Goal: Information Seeking & Learning: Learn about a topic

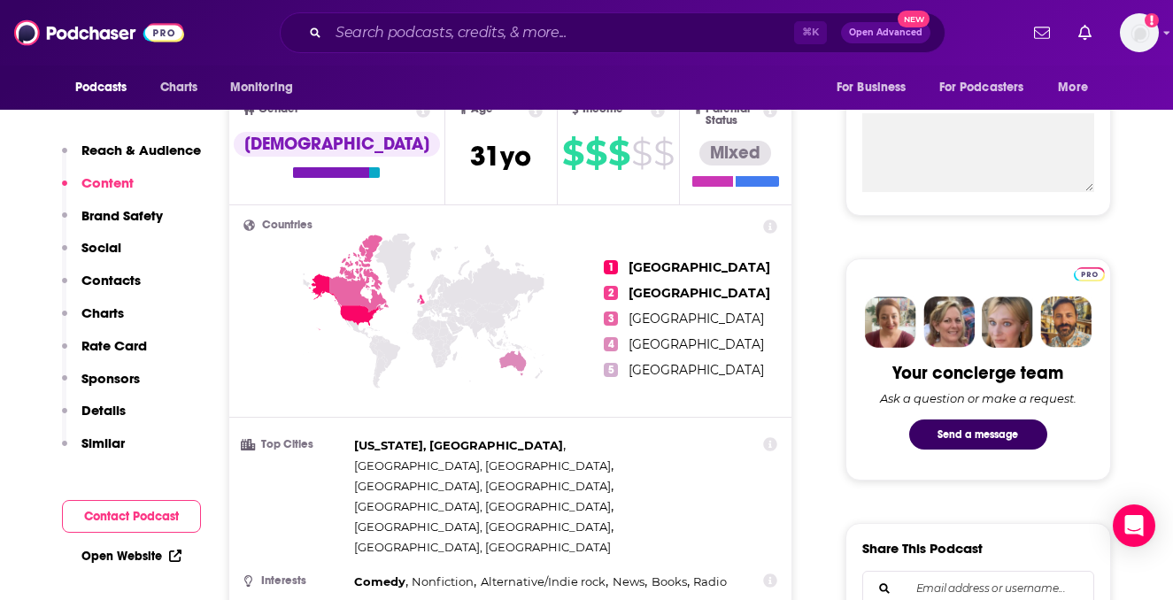
scroll to position [638, 0]
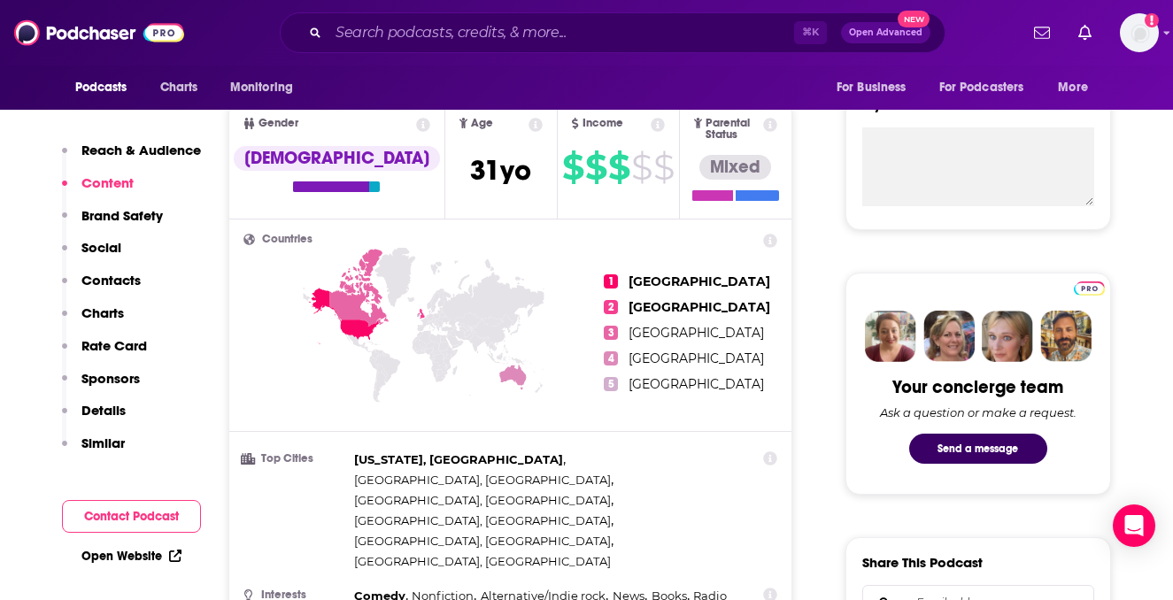
click at [608, 165] on span "$" at bounding box center [618, 167] width 21 height 28
click at [651, 126] on icon at bounding box center [658, 125] width 14 height 14
click at [651, 125] on icon at bounding box center [658, 125] width 14 height 14
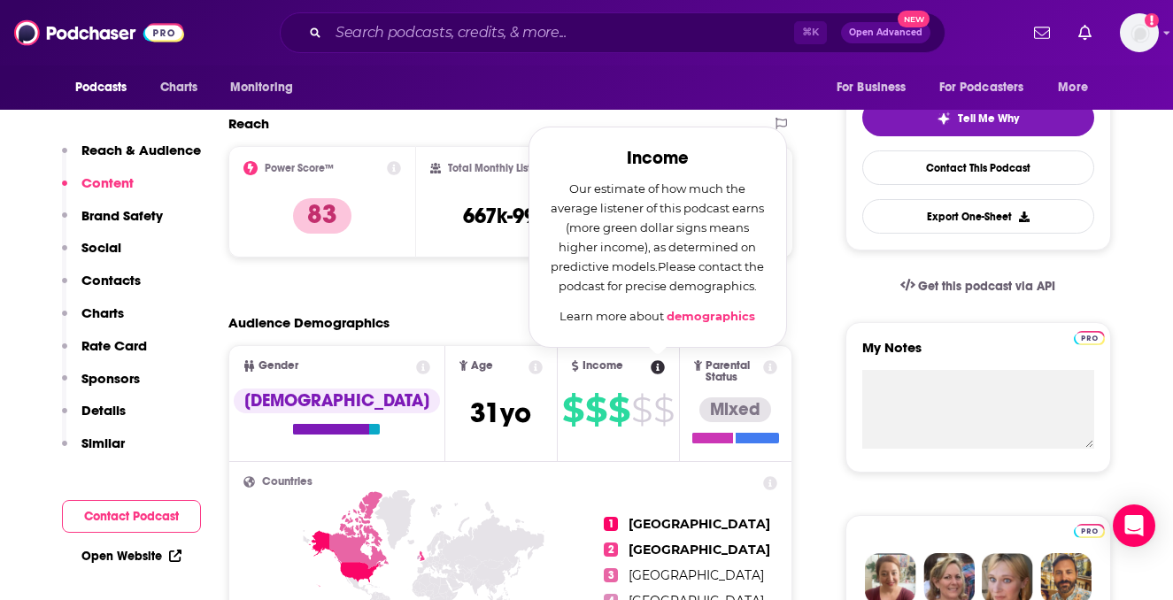
scroll to position [394, 0]
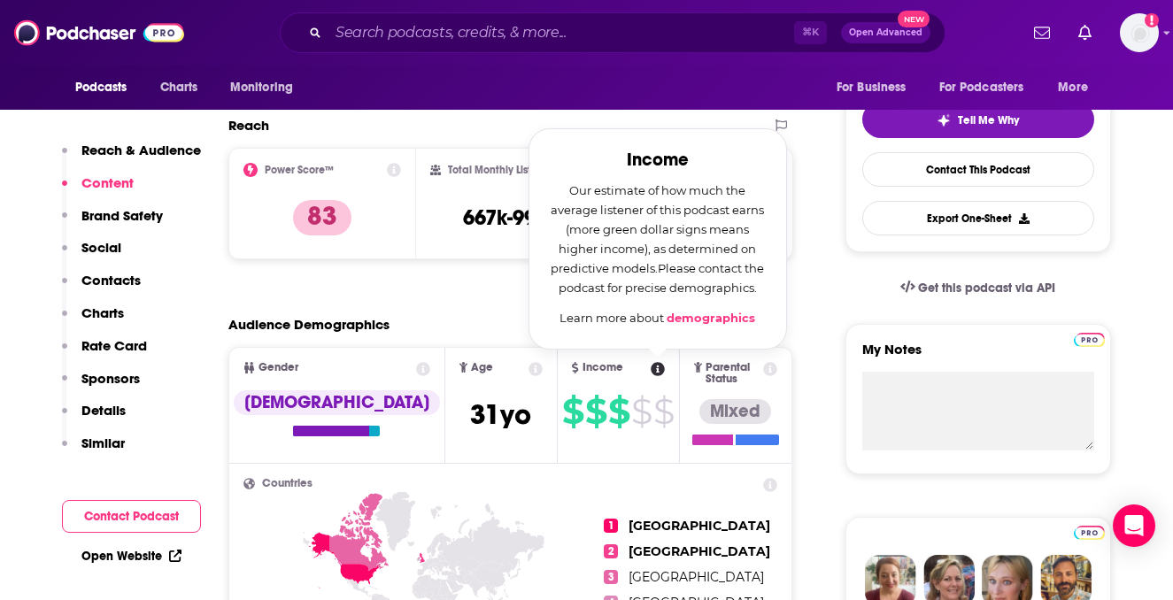
click at [675, 318] on link "demographics" at bounding box center [711, 318] width 89 height 14
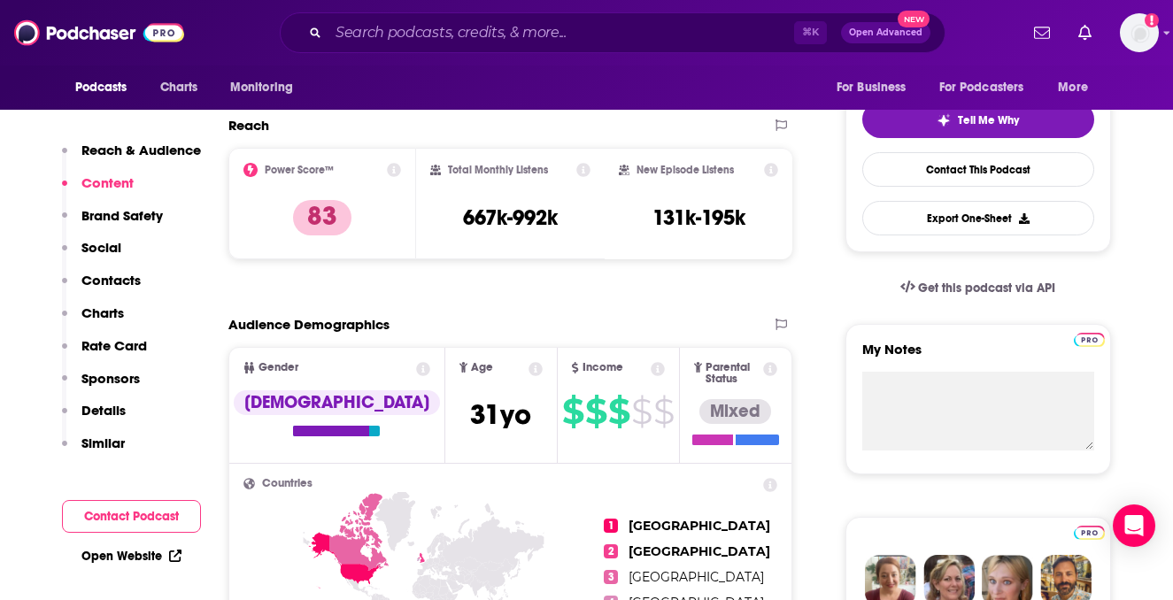
click at [781, 258] on div "New Episode Listens 131k-195k" at bounding box center [699, 203] width 189 height 111
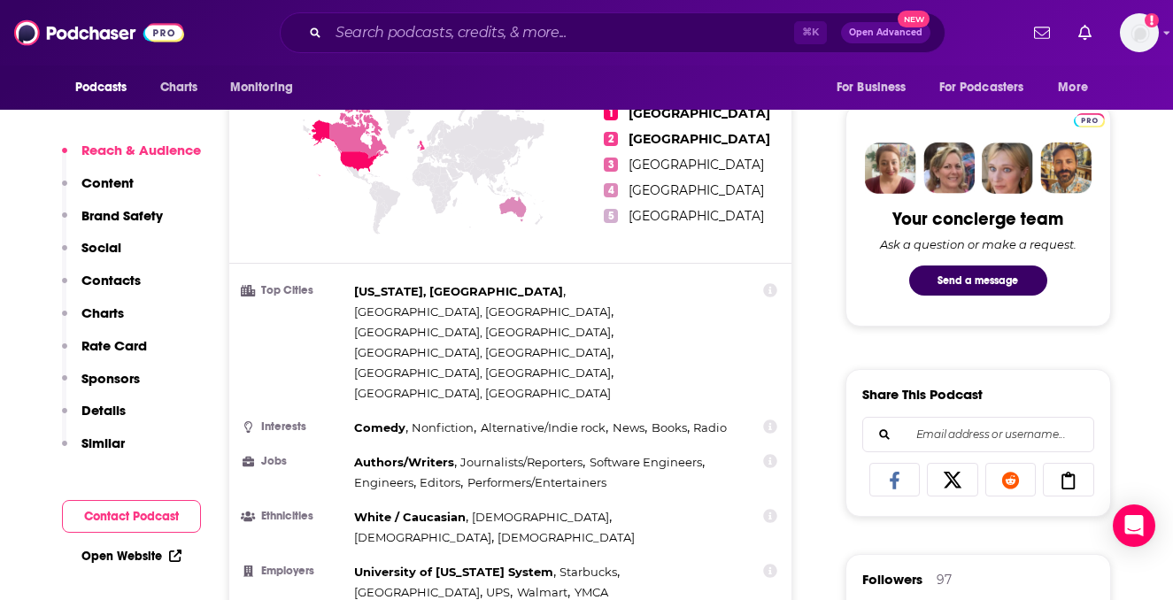
scroll to position [921, 0]
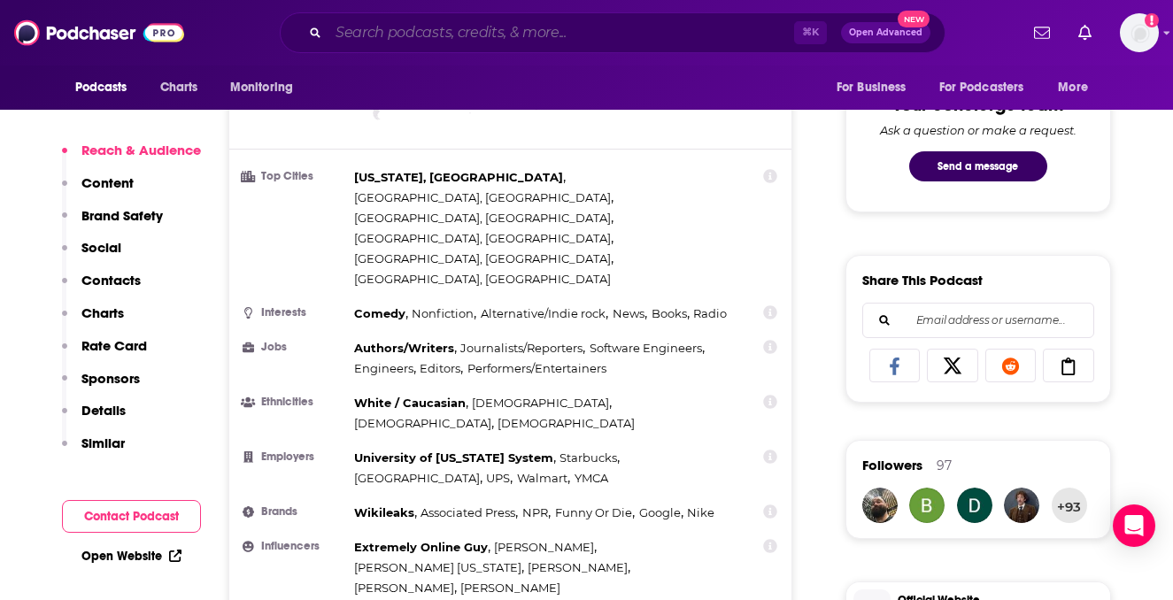
click at [381, 27] on input "Search podcasts, credits, & more..." at bounding box center [561, 33] width 466 height 28
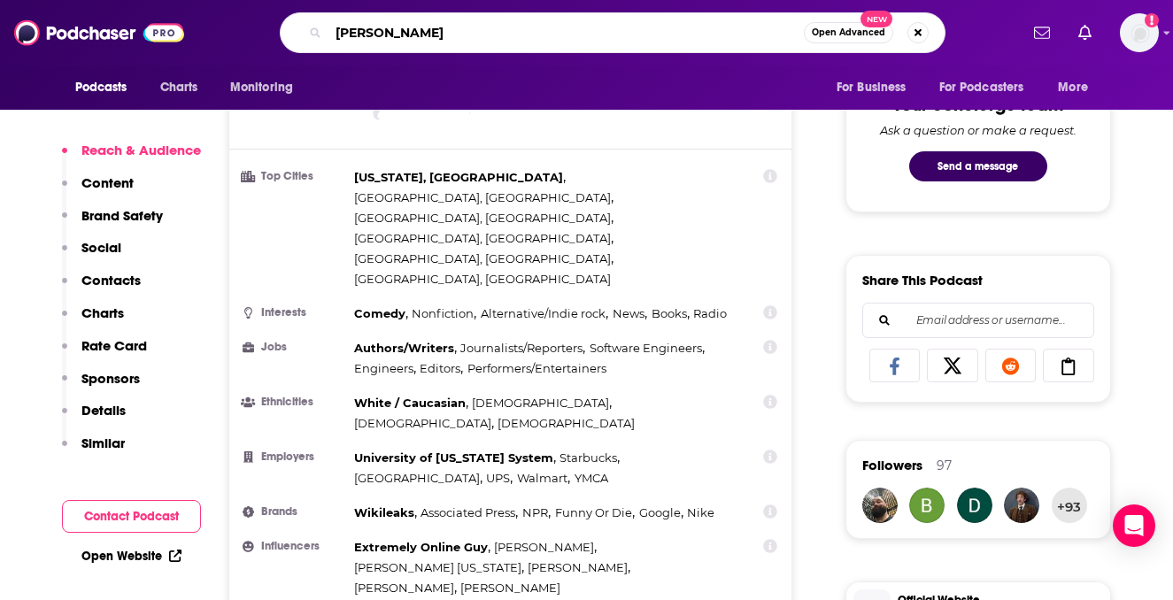
type input "[PERSON_NAME]"
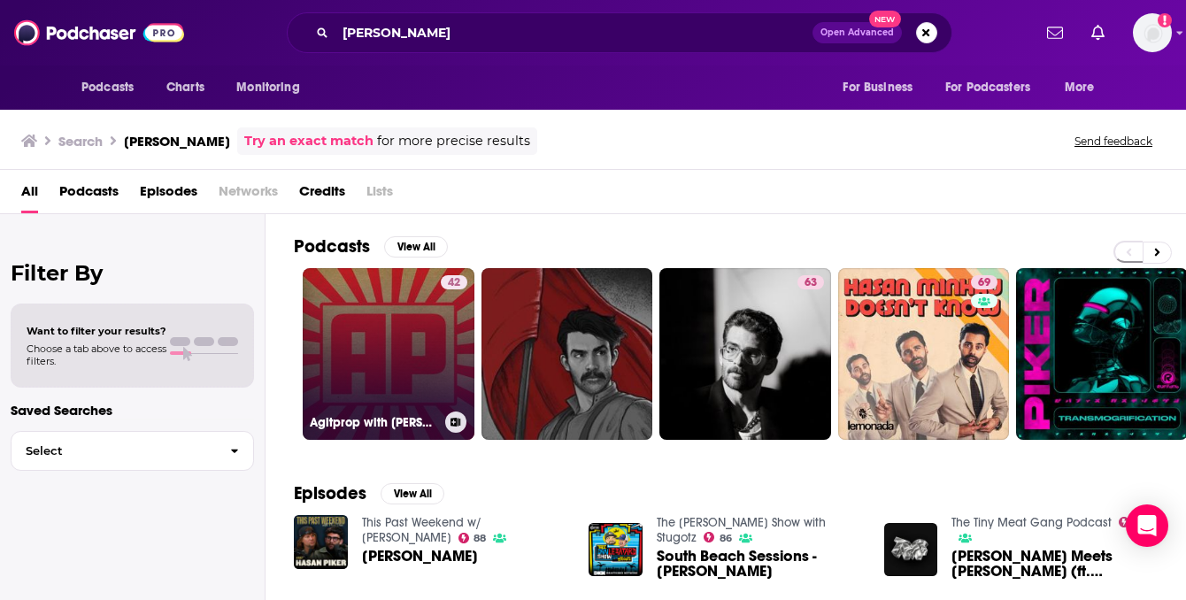
click at [393, 347] on link "42 Agitprop with [PERSON_NAME]" at bounding box center [389, 354] width 172 height 172
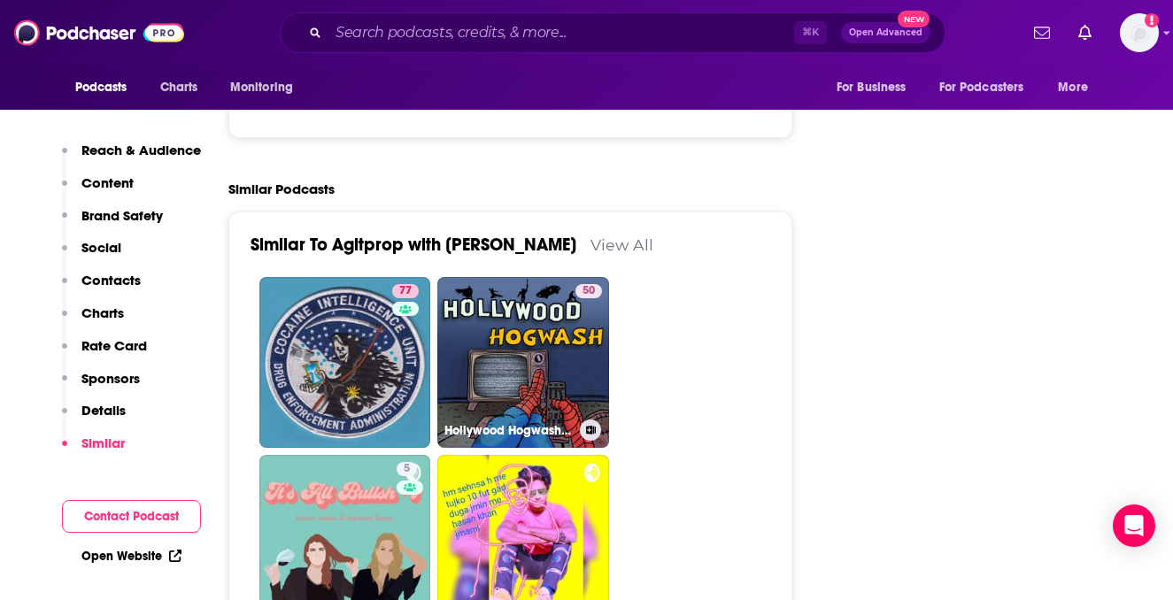
scroll to position [3008, 0]
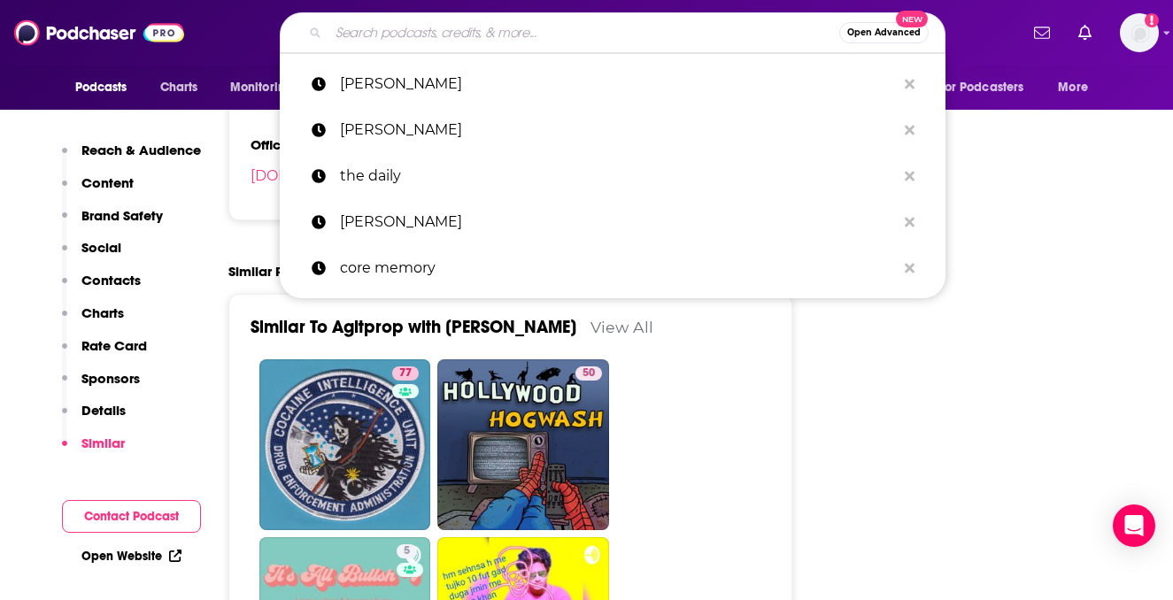
click at [449, 37] on input "Search podcasts, credits, & more..." at bounding box center [583, 33] width 511 height 28
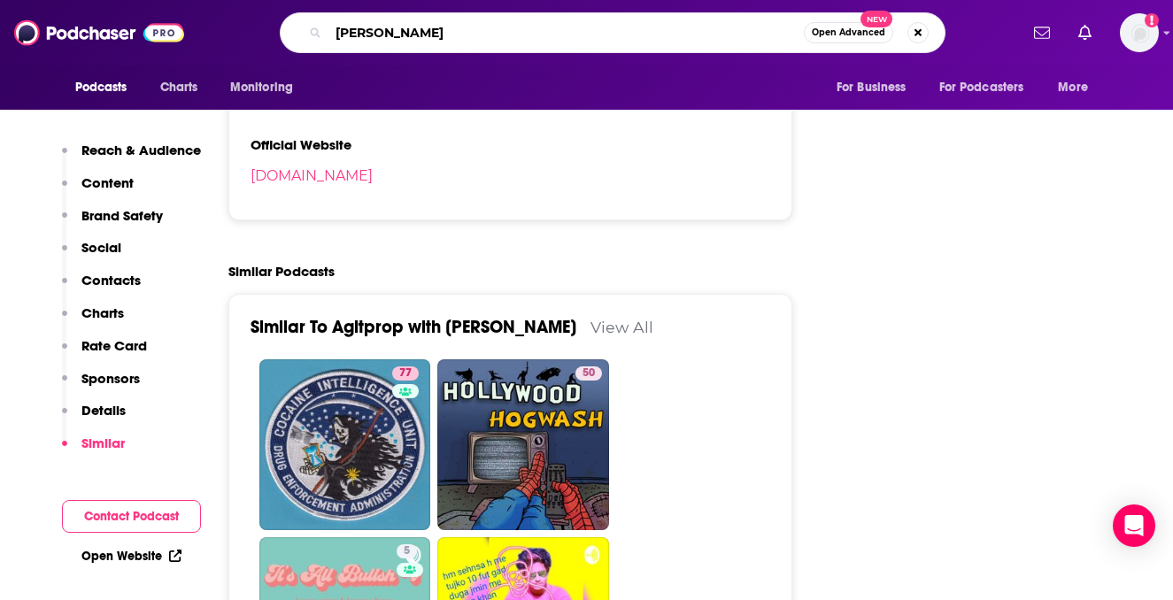
type input "[PERSON_NAME]"
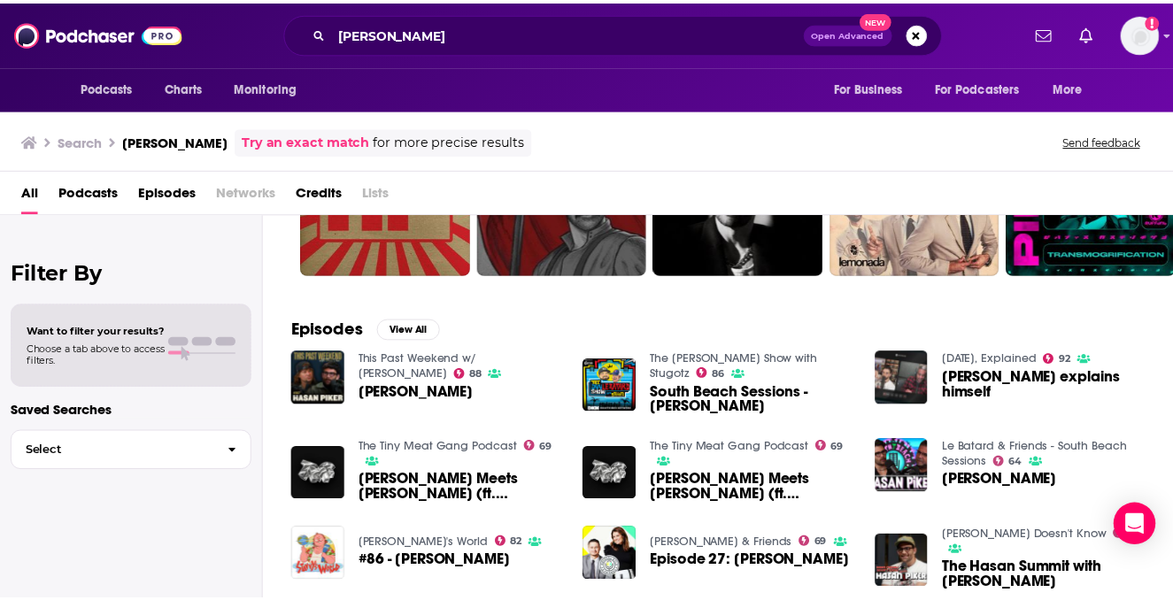
scroll to position [316, 0]
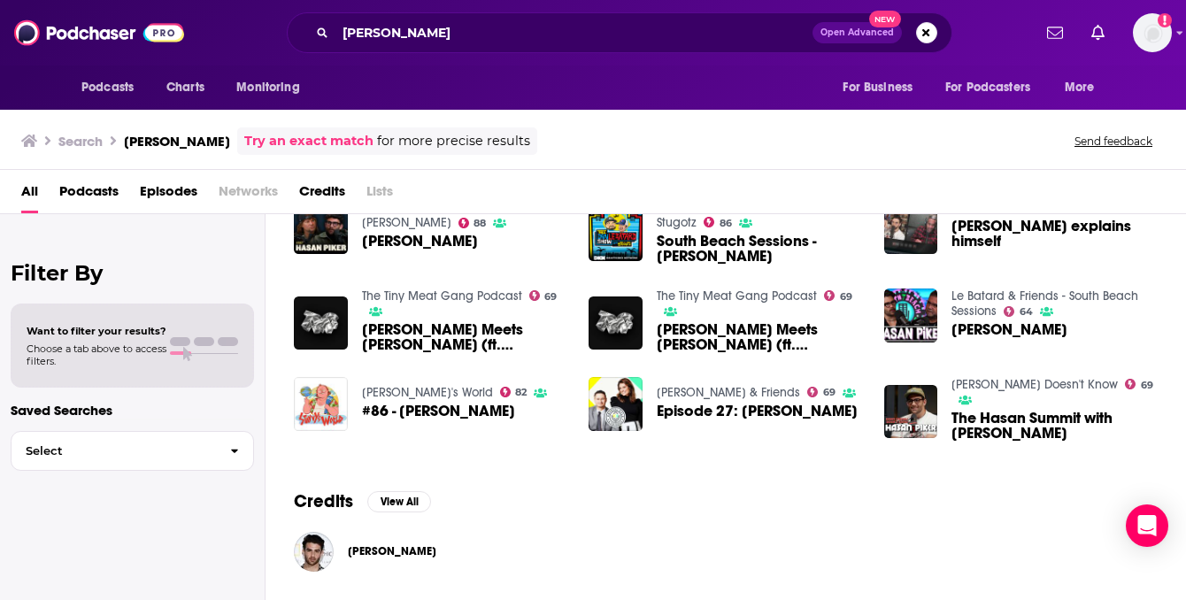
click at [374, 552] on span "[PERSON_NAME]" at bounding box center [392, 551] width 89 height 14
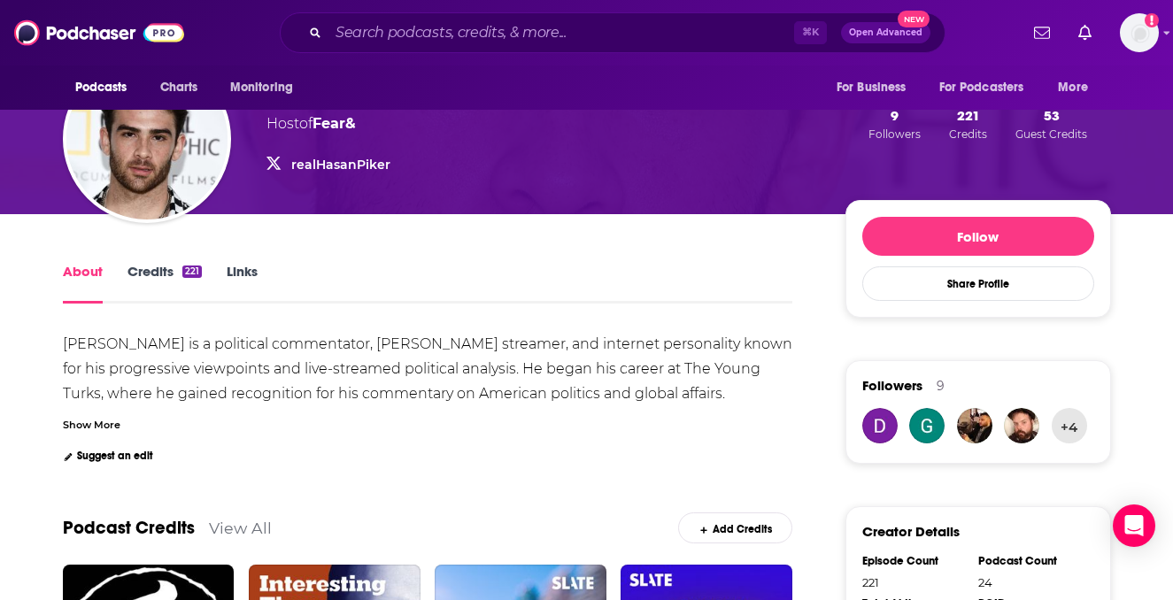
scroll to position [63, 0]
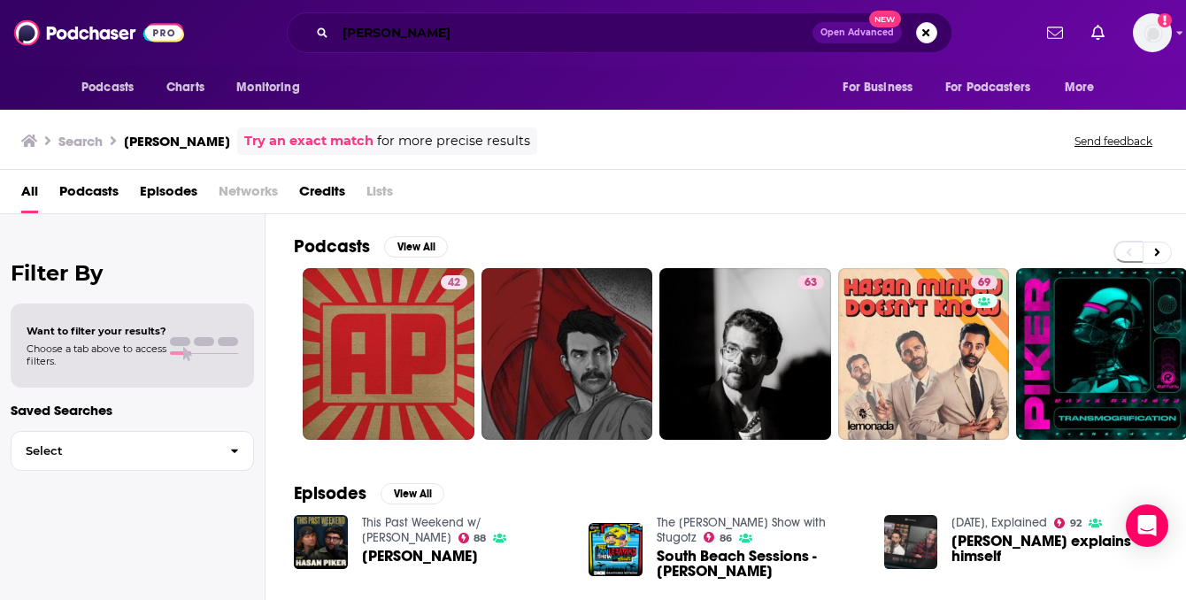
click at [389, 37] on input "[PERSON_NAME]" at bounding box center [574, 33] width 477 height 28
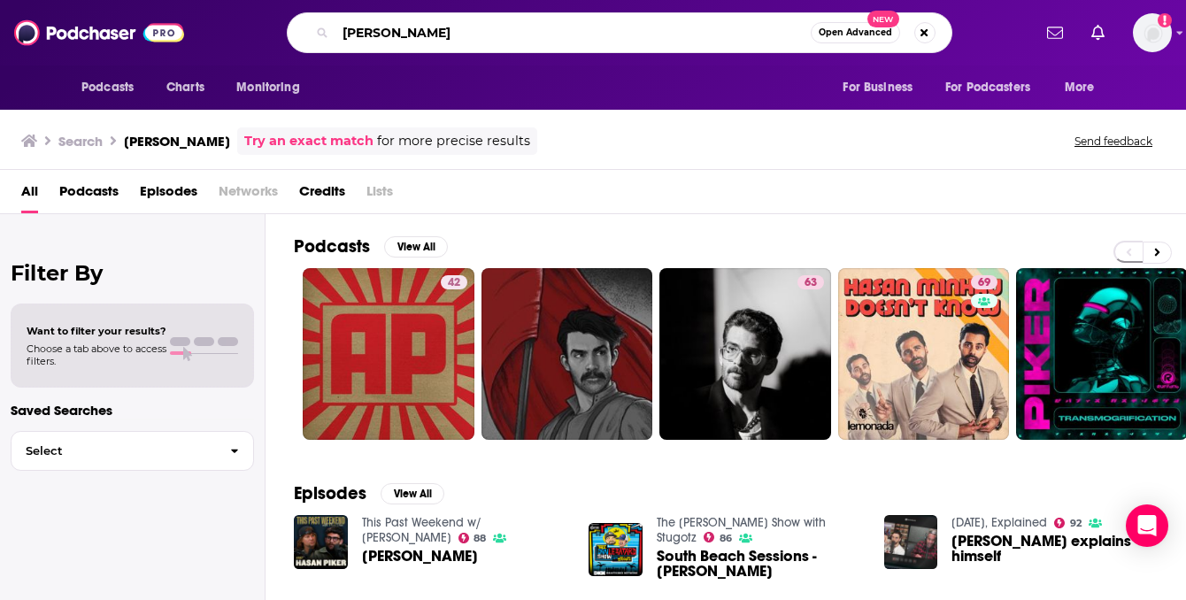
click at [389, 37] on input "[PERSON_NAME]" at bounding box center [573, 33] width 475 height 28
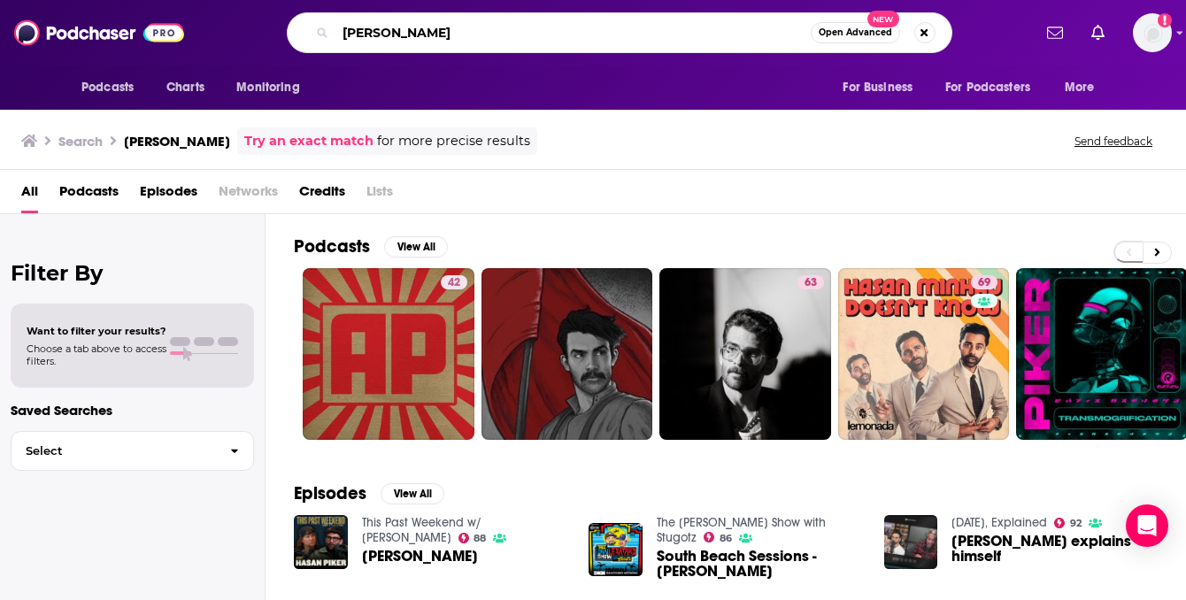
type input "[PERSON_NAME]"
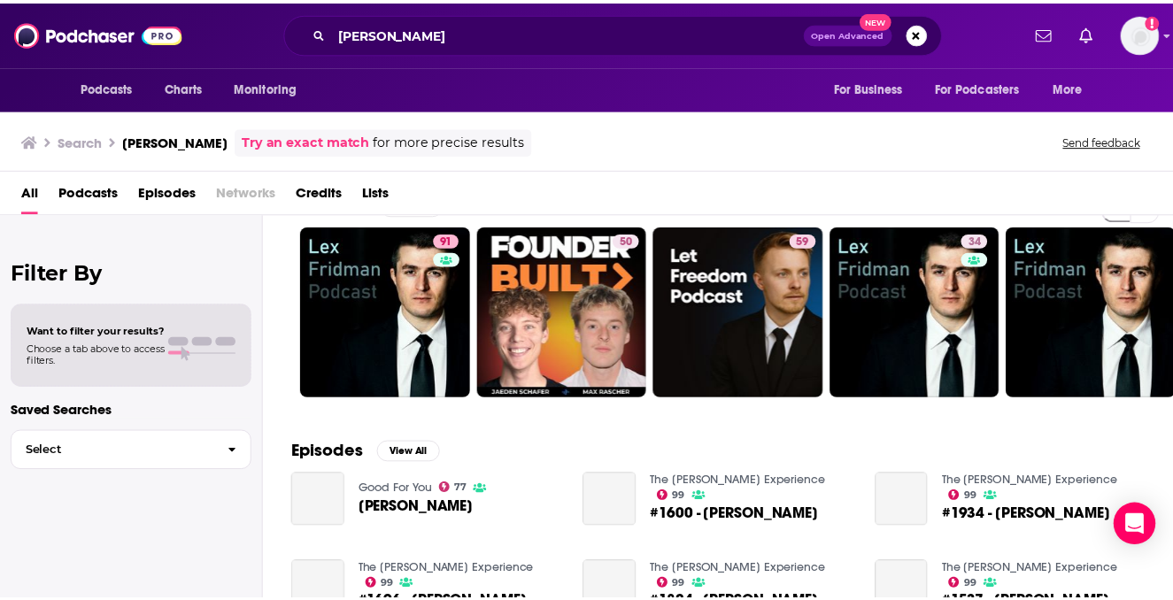
scroll to position [45, 0]
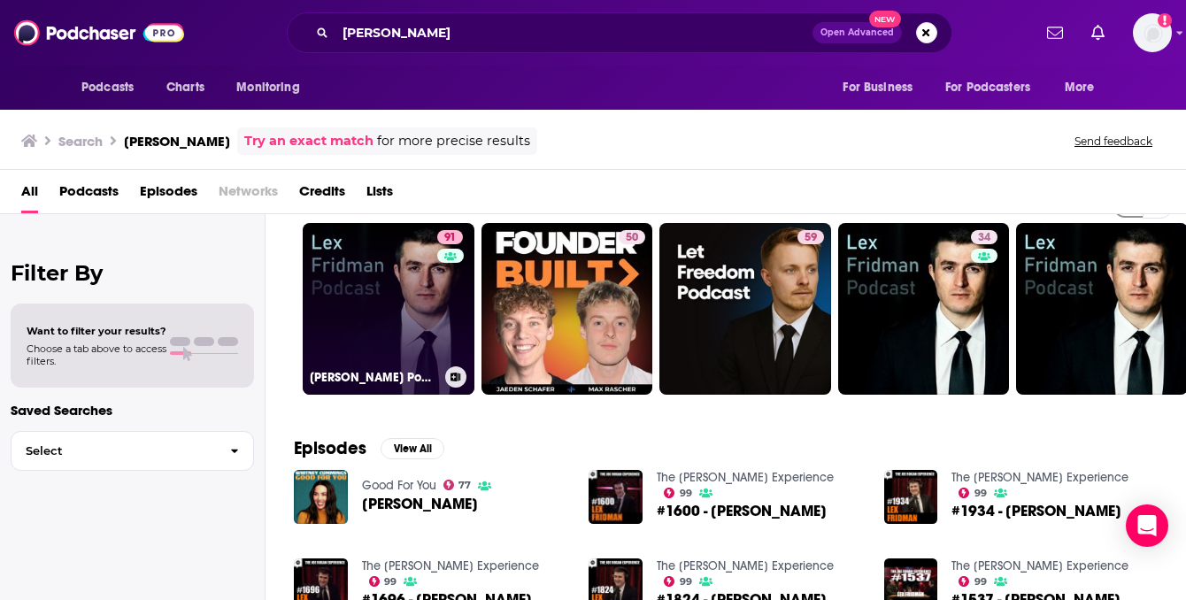
click at [398, 312] on link "91 [PERSON_NAME] Podcast" at bounding box center [389, 309] width 172 height 172
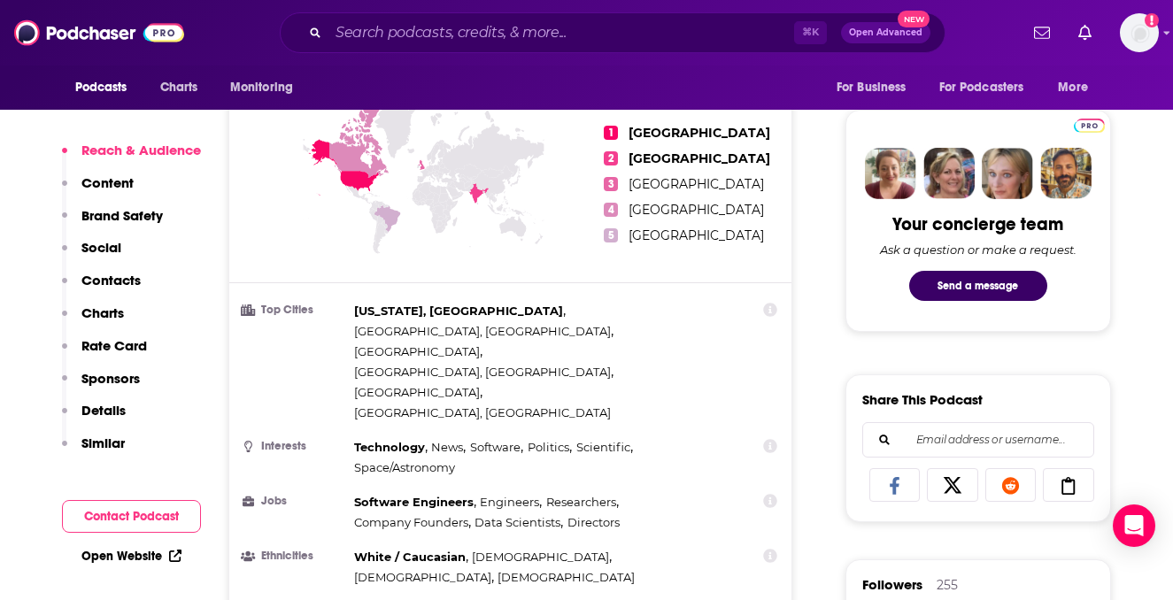
scroll to position [833, 0]
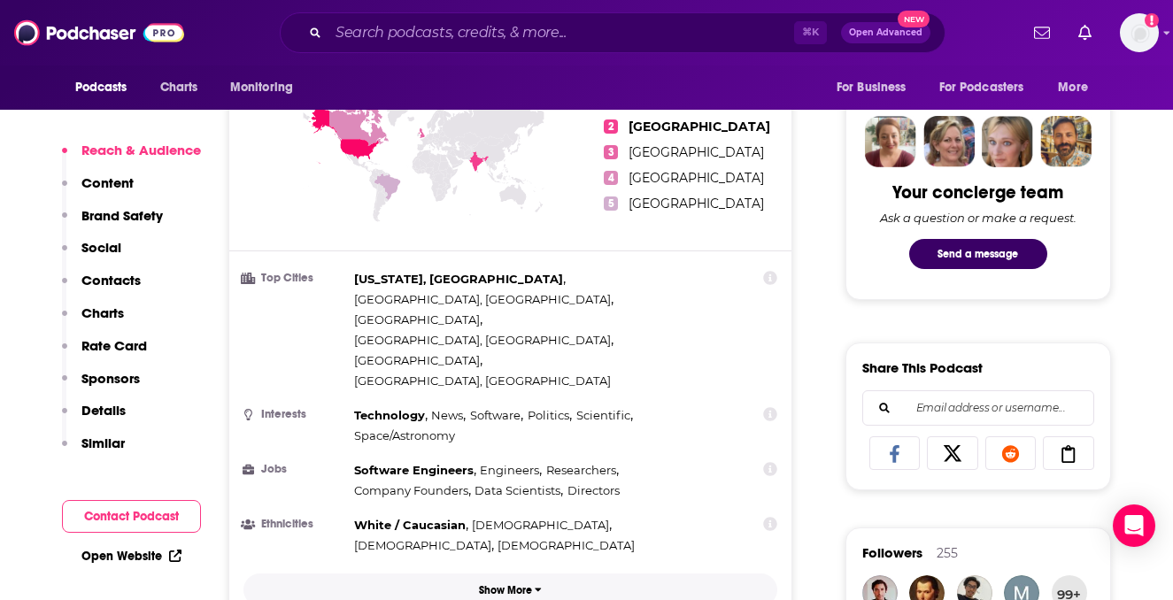
click at [506, 584] on p "Show More" at bounding box center [505, 590] width 53 height 12
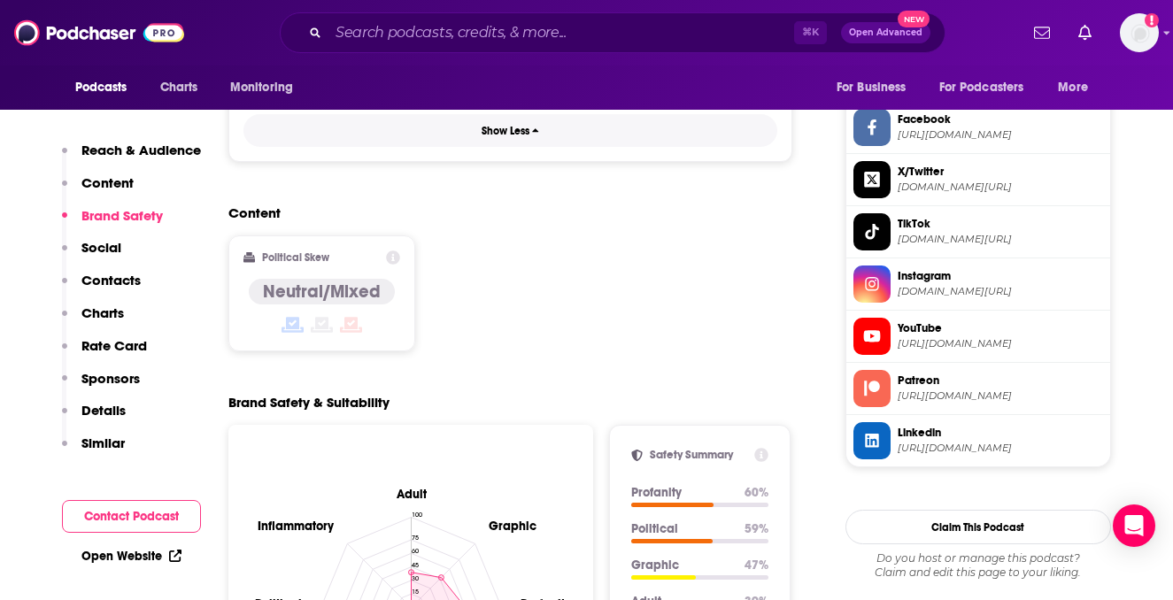
scroll to position [1617, 0]
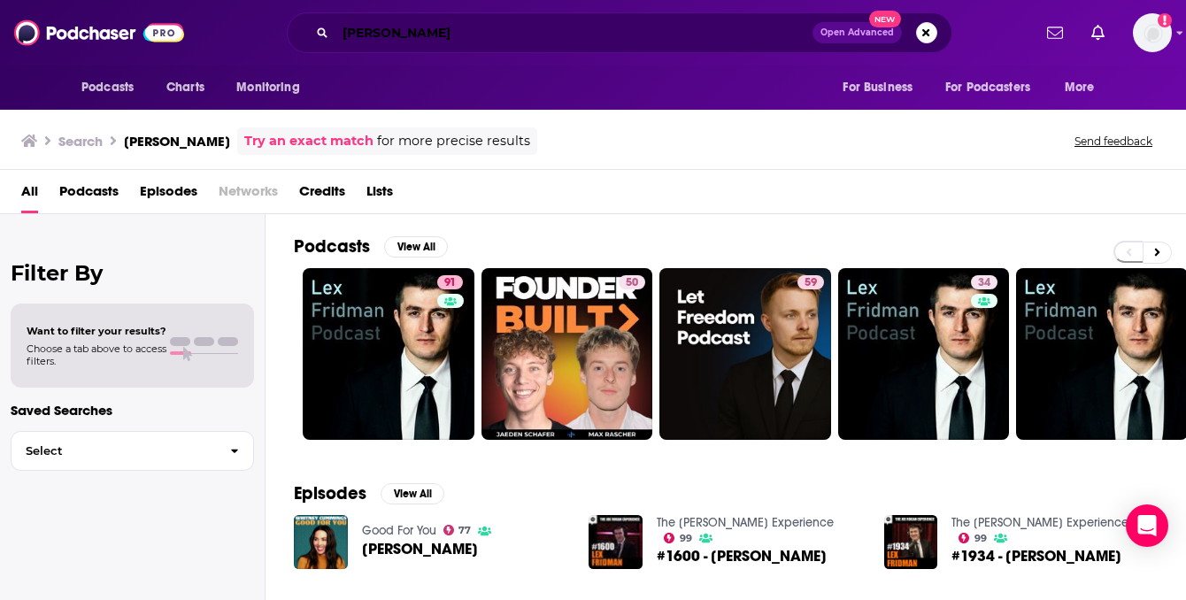
click at [390, 34] on input "[PERSON_NAME]" at bounding box center [574, 33] width 477 height 28
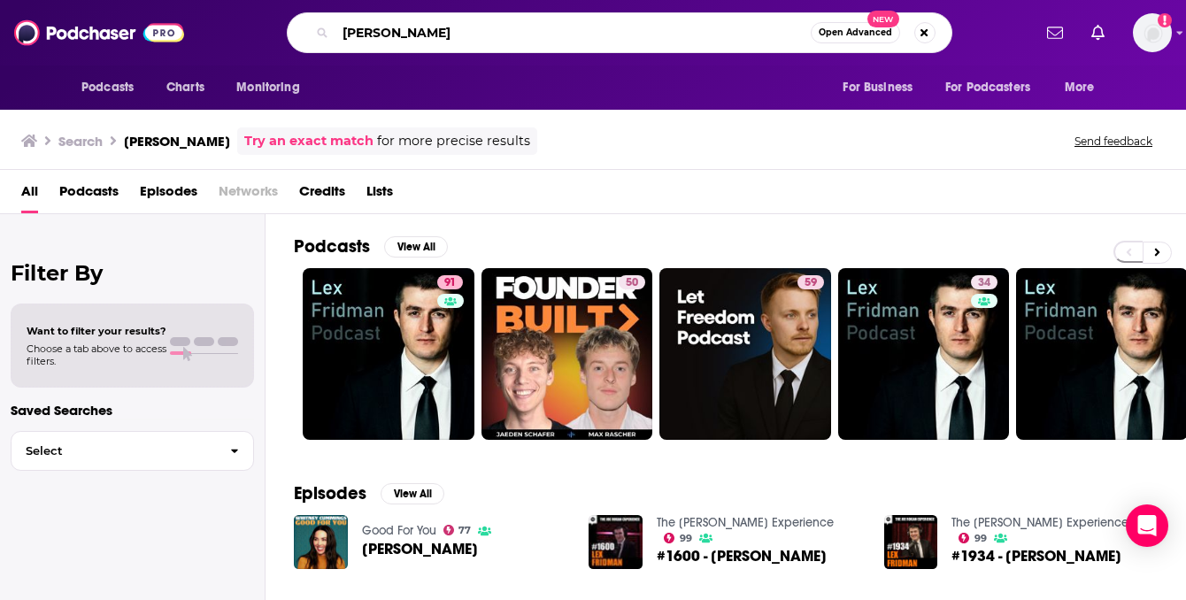
click at [390, 34] on input "[PERSON_NAME]" at bounding box center [573, 33] width 475 height 28
type input "[PERSON_NAME]"
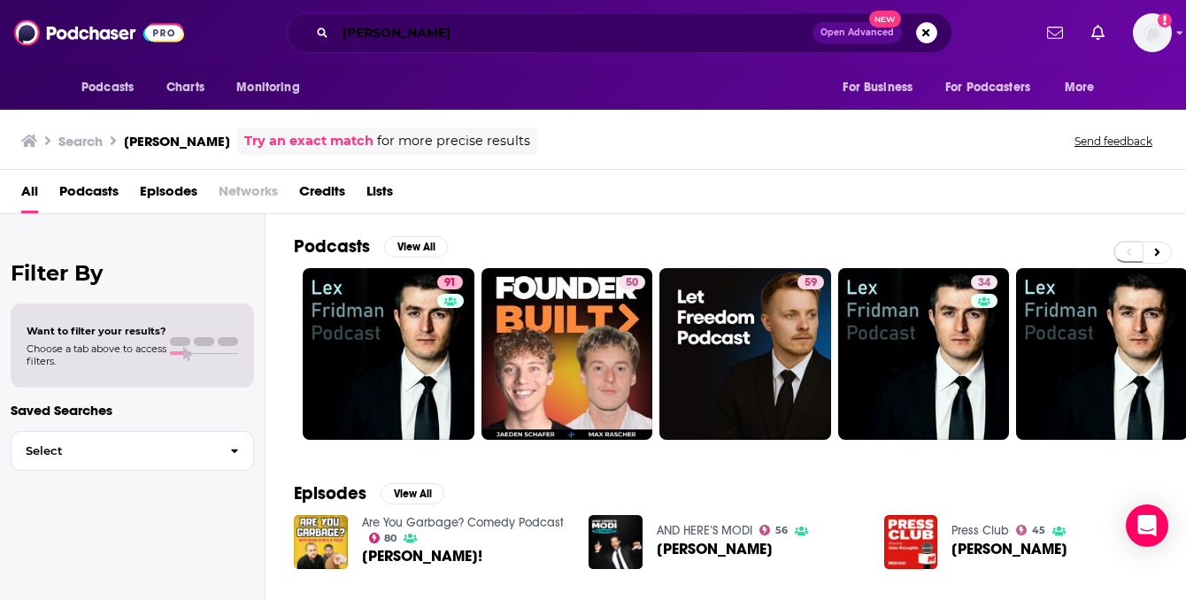
click at [472, 27] on input "[PERSON_NAME]" at bounding box center [574, 33] width 477 height 28
click at [33, 199] on span "All" at bounding box center [29, 195] width 17 height 36
click at [91, 39] on img at bounding box center [99, 33] width 170 height 34
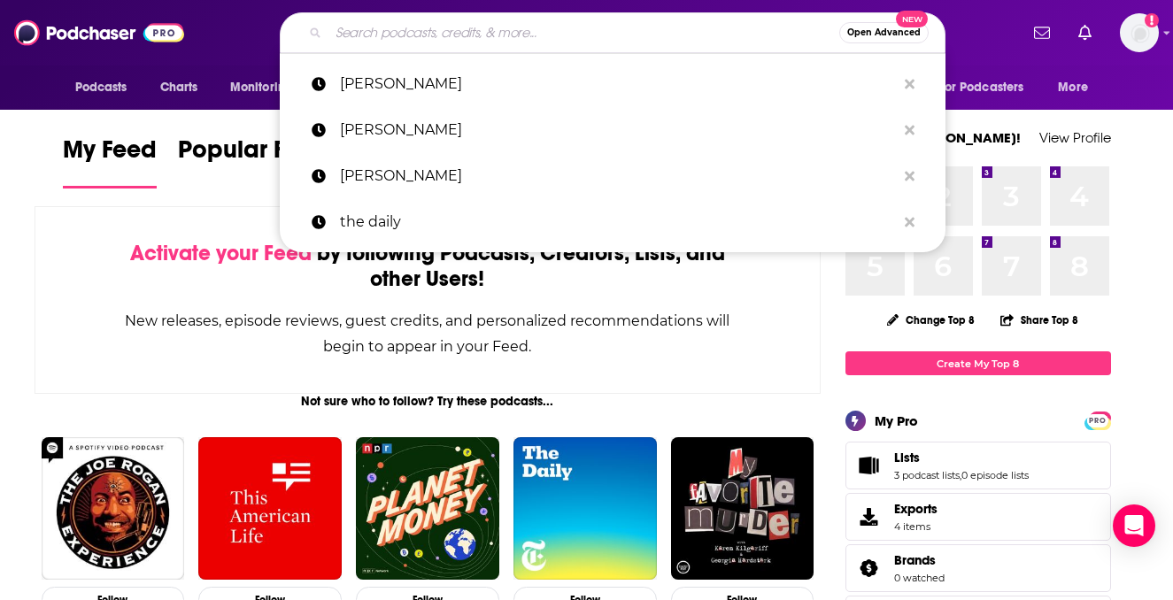
click at [474, 32] on input "Search podcasts, credits, & more..." at bounding box center [583, 33] width 511 height 28
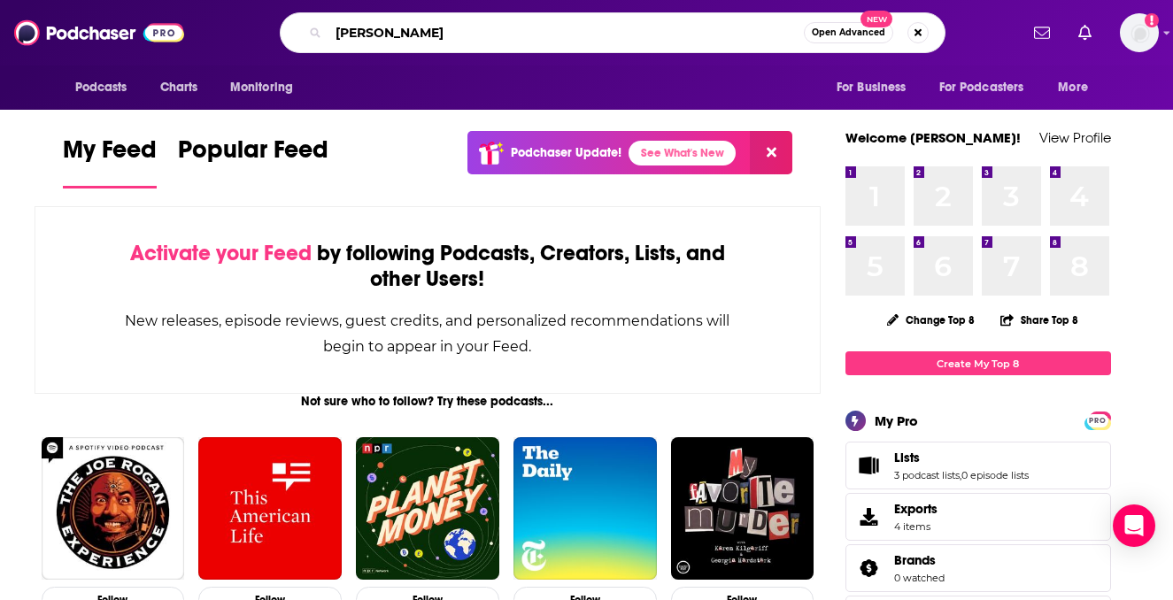
type input "[PERSON_NAME]"
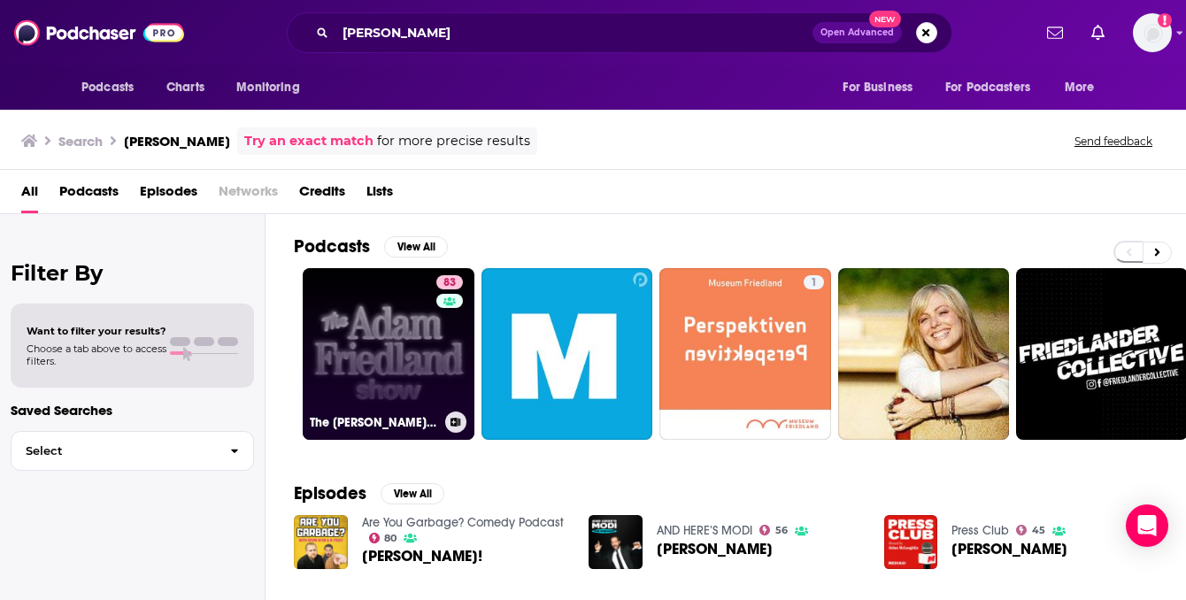
click at [389, 343] on link "83 The [PERSON_NAME] Show Podcast" at bounding box center [389, 354] width 172 height 172
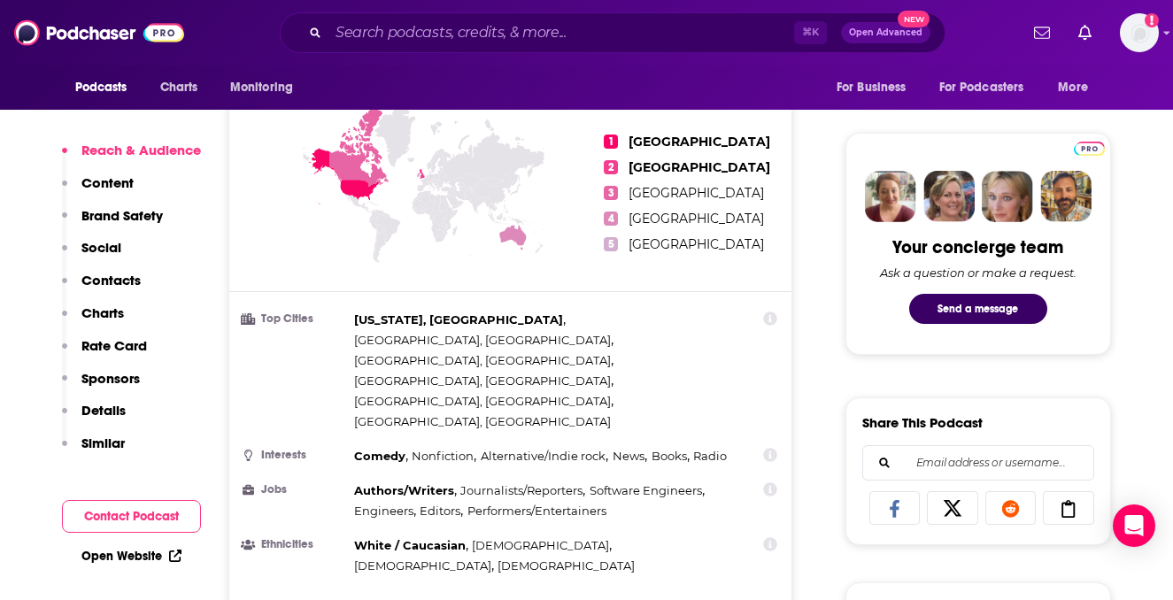
scroll to position [863, 0]
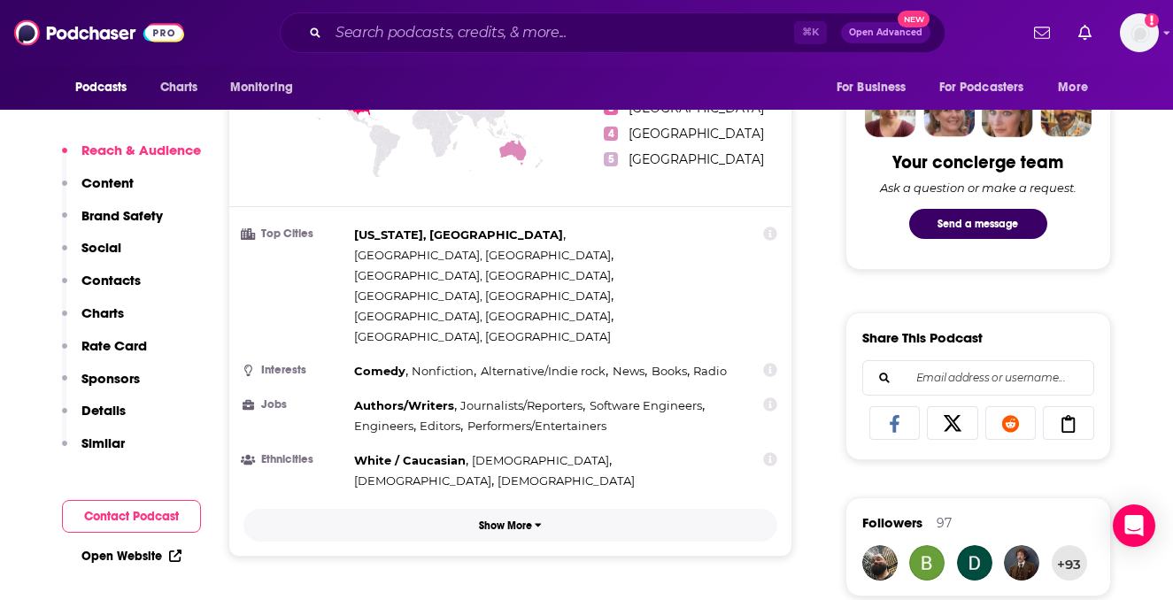
click at [514, 509] on button "Show More" at bounding box center [510, 525] width 535 height 33
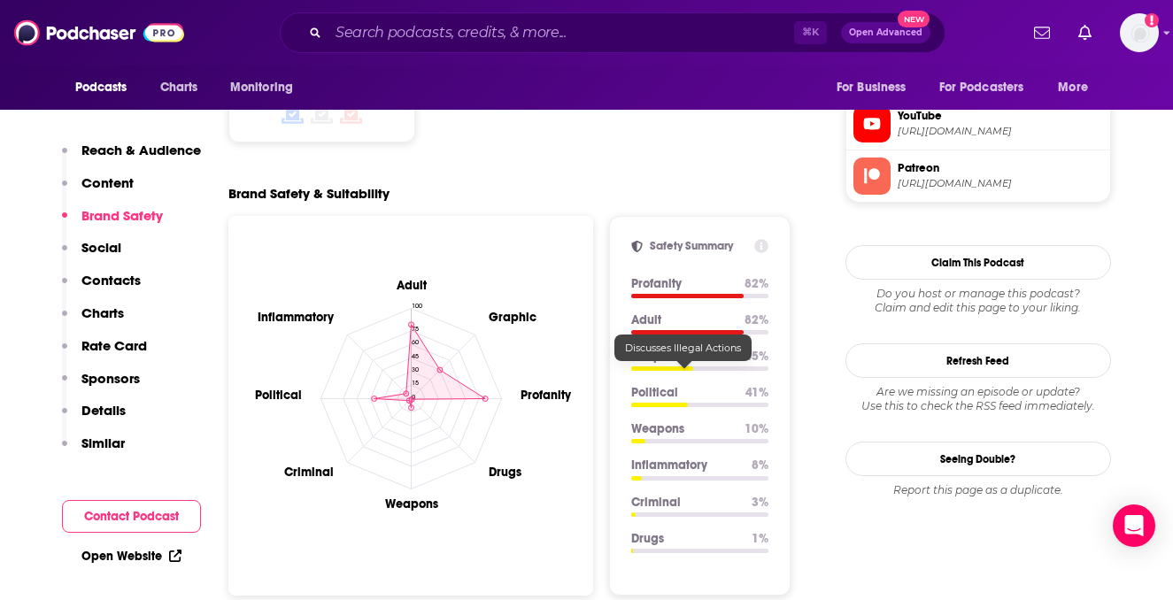
scroll to position [1576, 0]
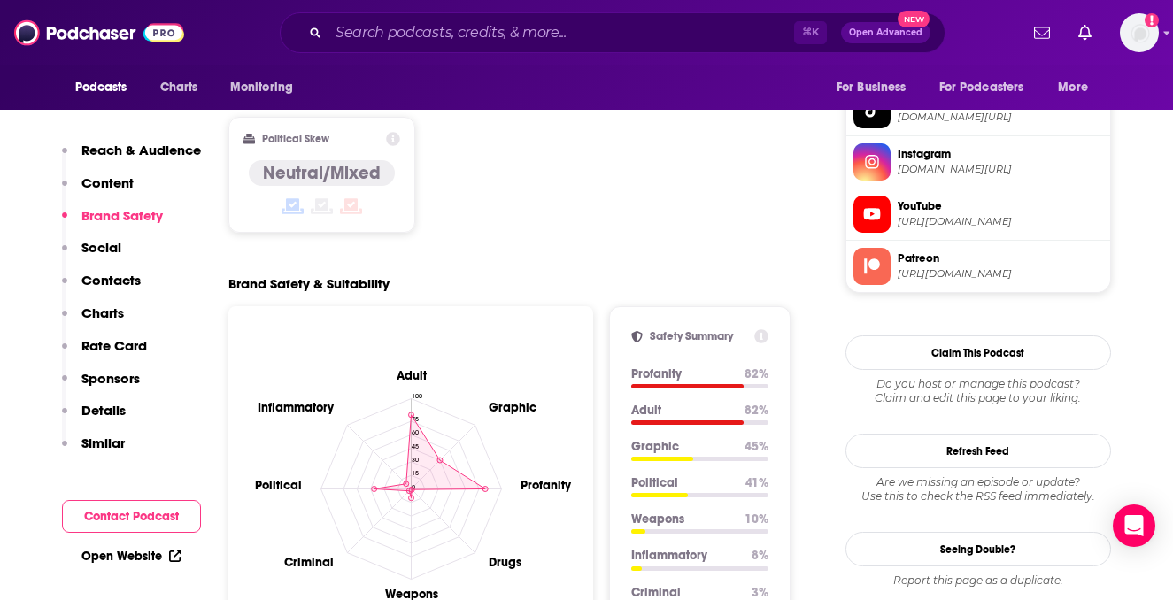
click at [762, 329] on icon at bounding box center [762, 336] width 14 height 14
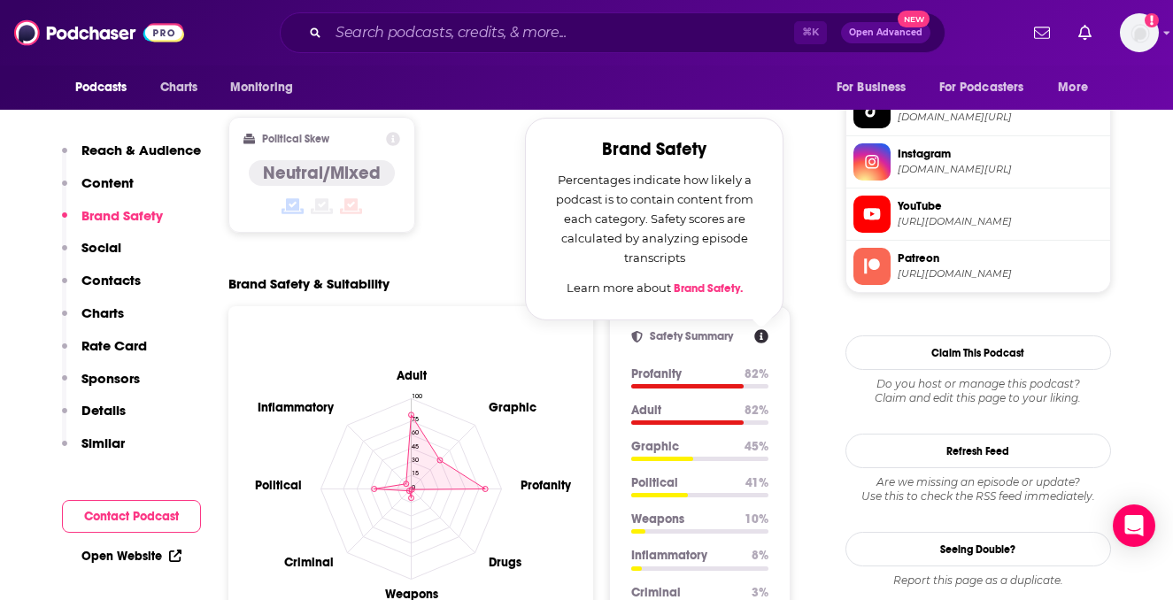
scroll to position [1398, 0]
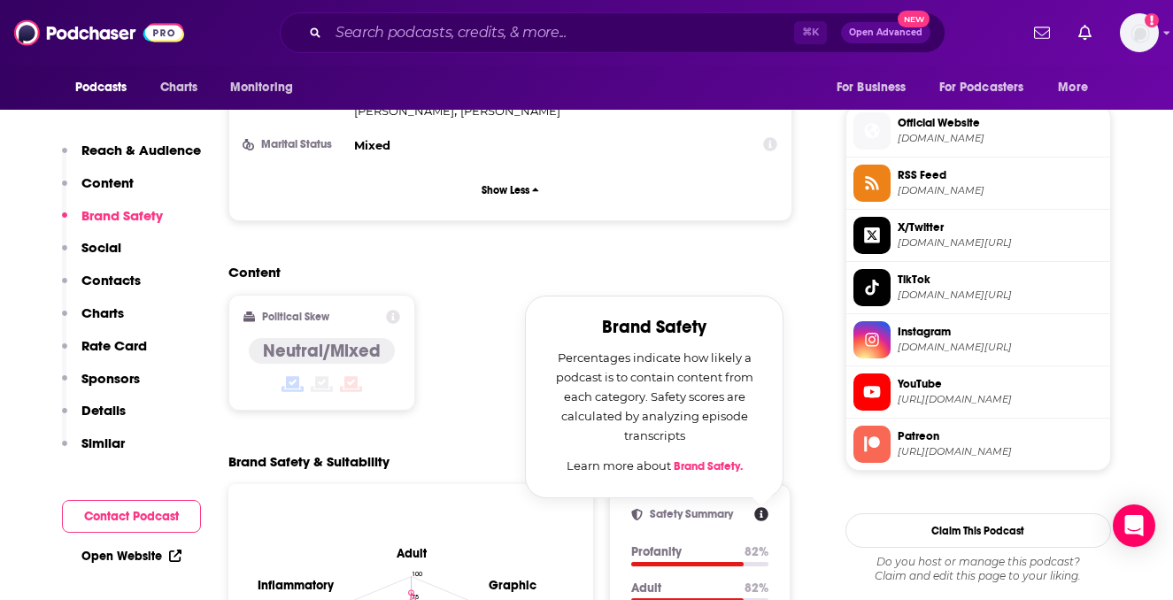
click at [699, 459] on link "Brand Safety." at bounding box center [708, 466] width 69 height 14
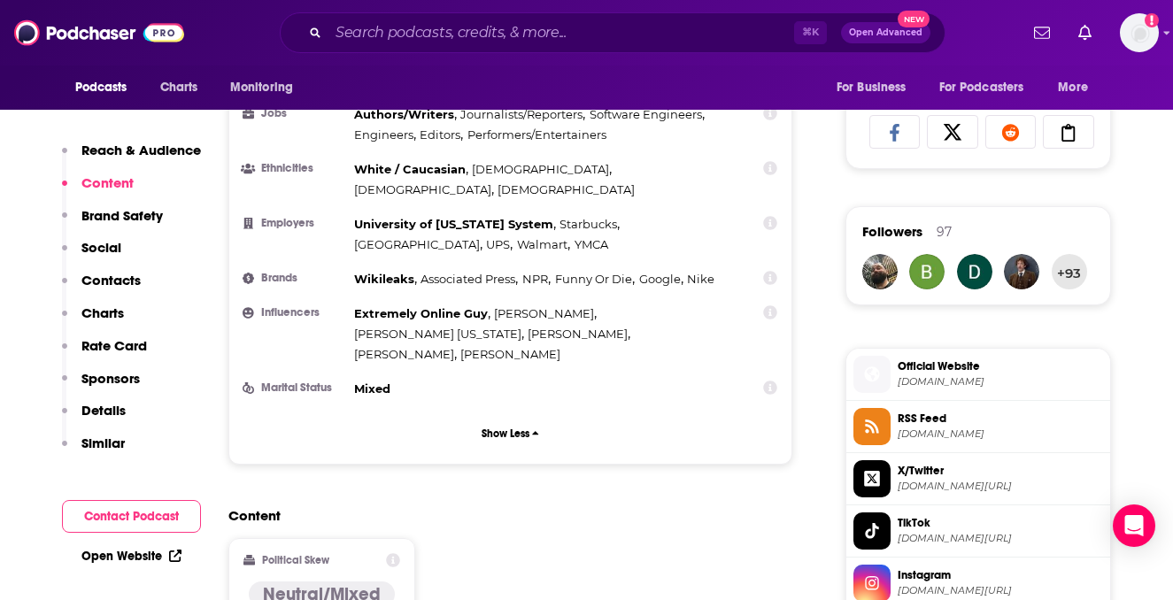
scroll to position [1141, 0]
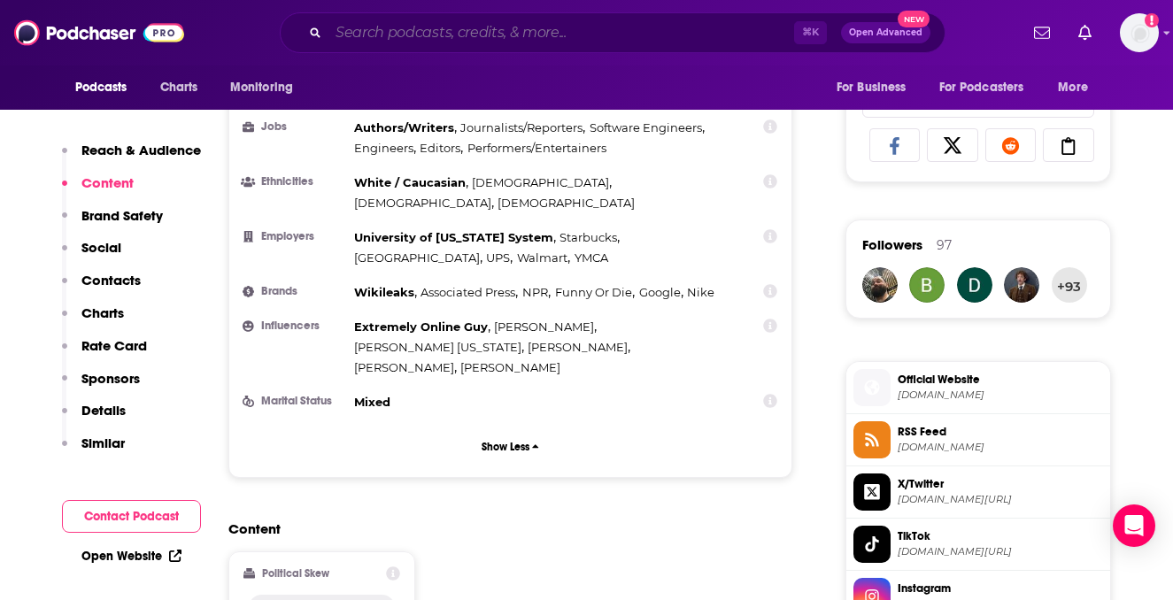
click at [502, 42] on input "Search podcasts, credits, & more..." at bounding box center [561, 33] width 466 height 28
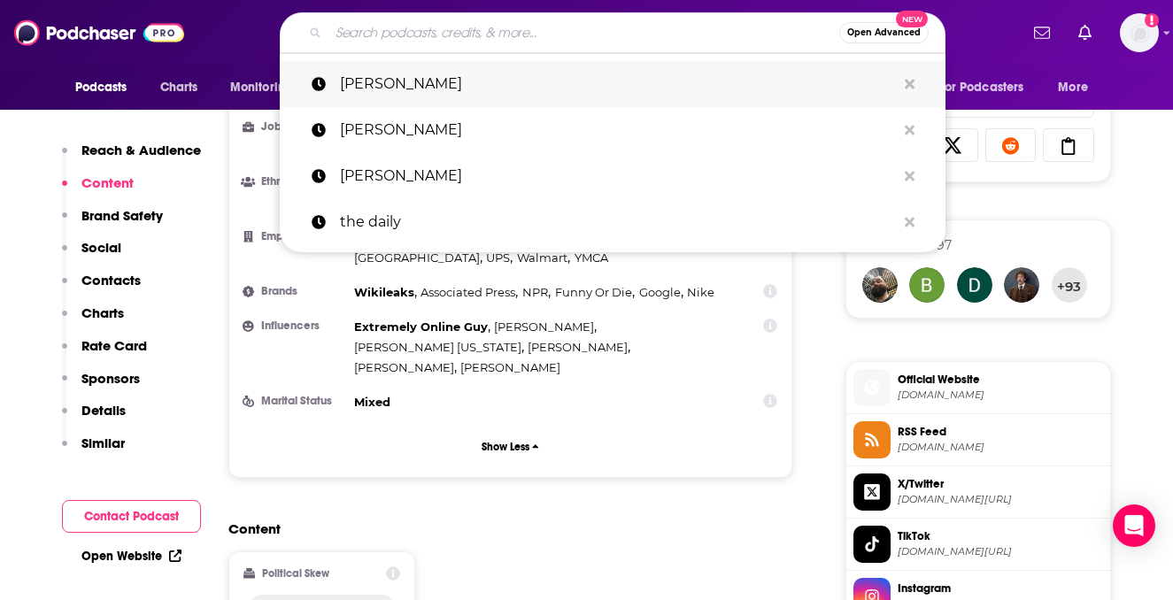
click at [436, 85] on p "[PERSON_NAME]" at bounding box center [618, 84] width 556 height 46
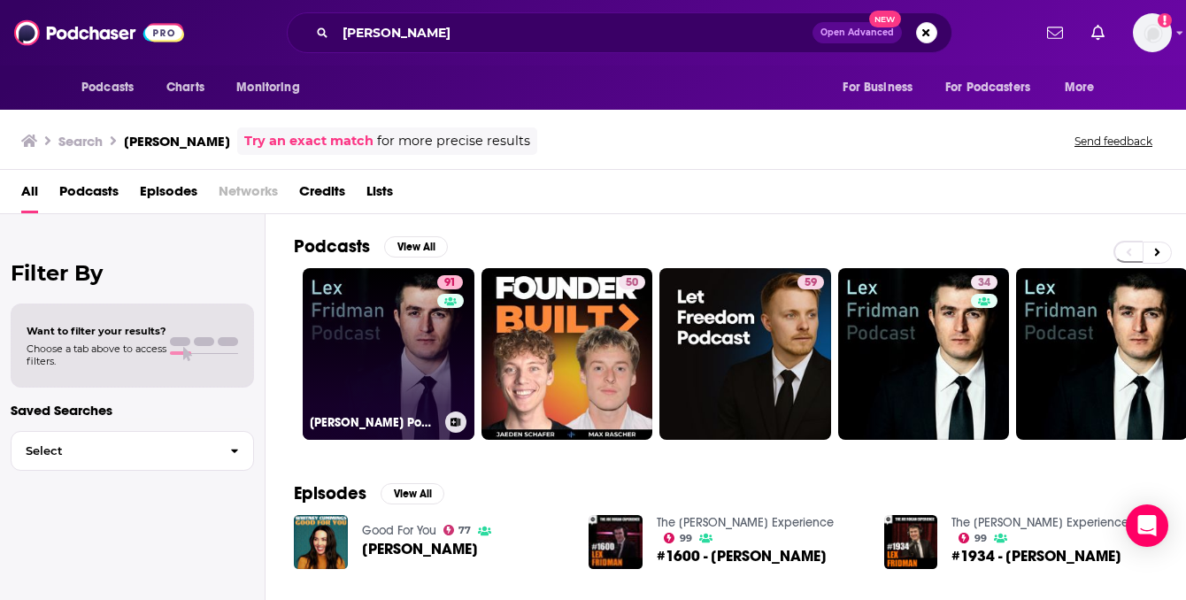
click at [391, 359] on link "91 [PERSON_NAME] Podcast" at bounding box center [389, 354] width 172 height 172
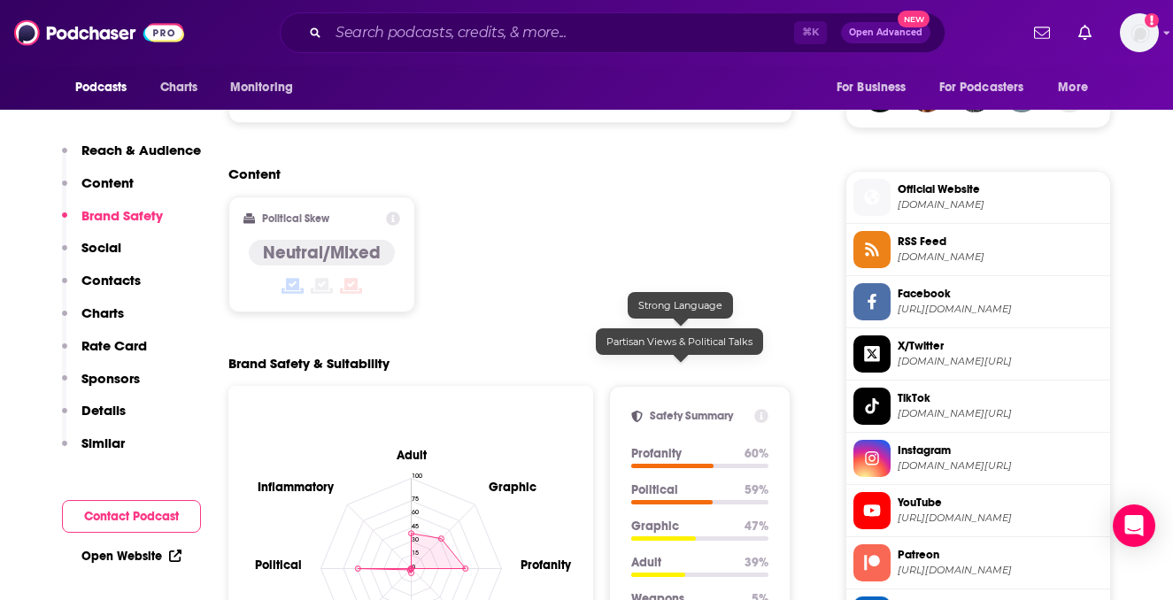
scroll to position [1373, 0]
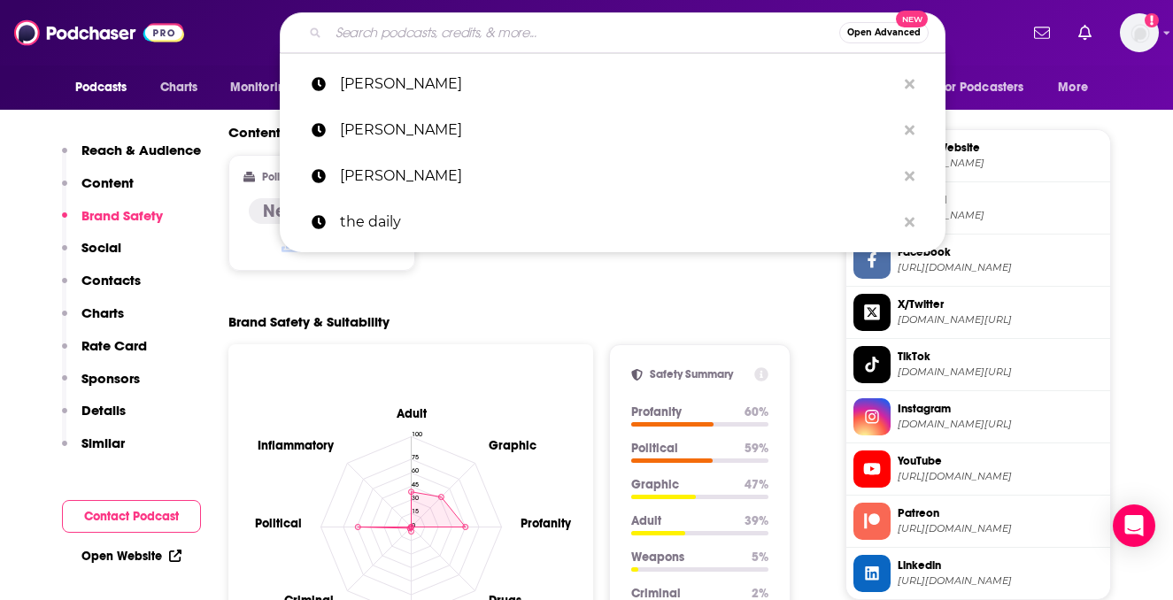
click at [522, 38] on input "Search podcasts, credits, & more..." at bounding box center [583, 33] width 511 height 28
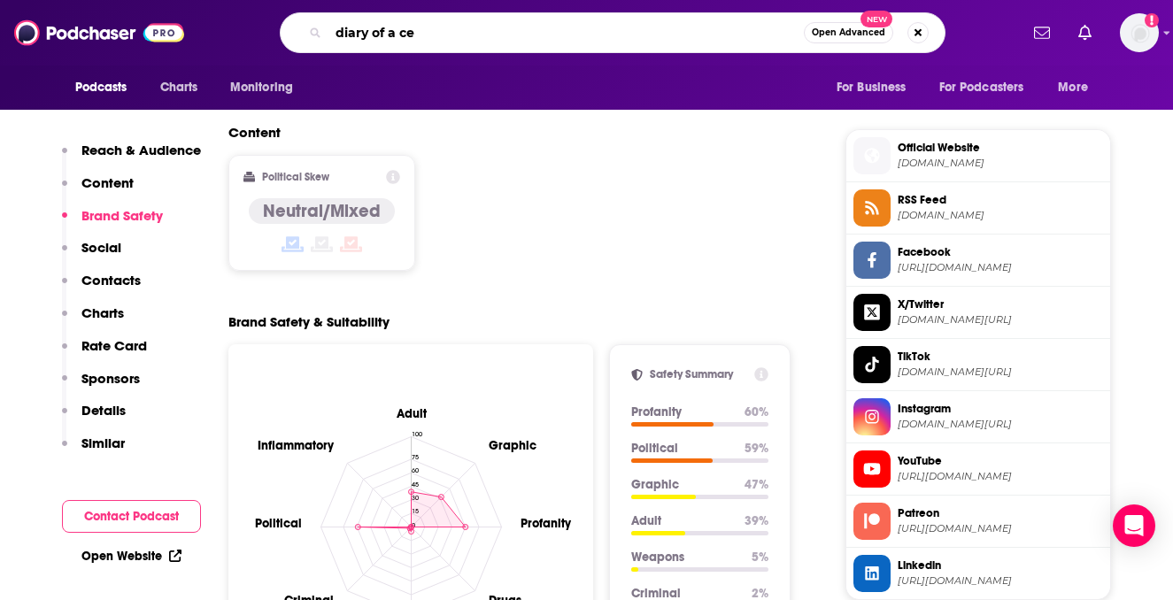
type input "diary of a ceo"
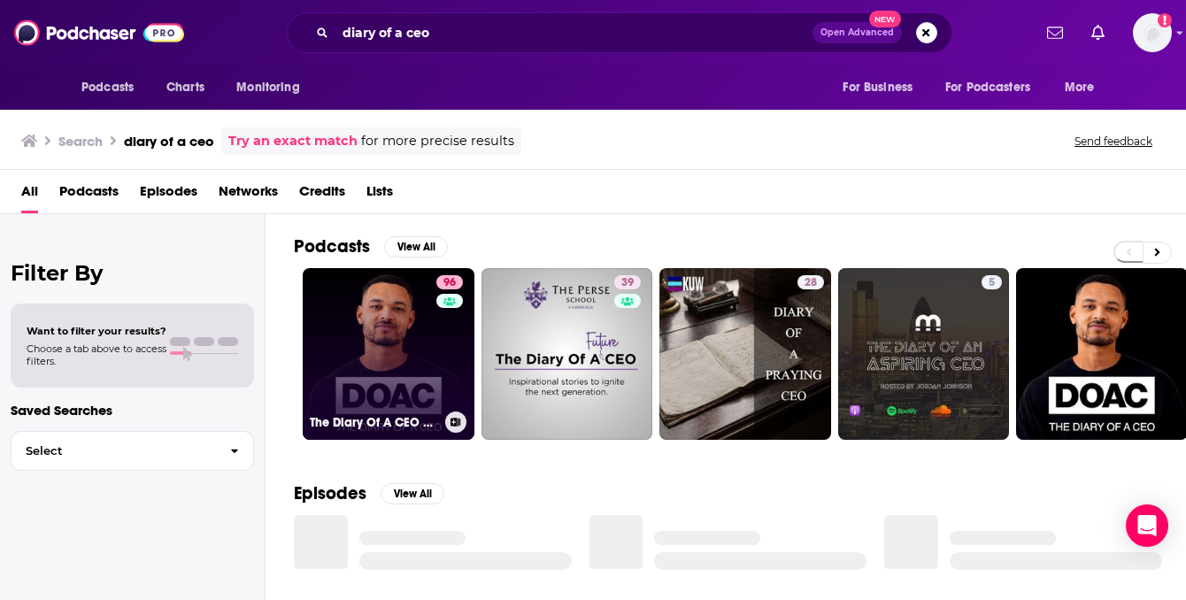
click at [373, 359] on link "96 The Diary Of A CEO with [PERSON_NAME]" at bounding box center [389, 354] width 172 height 172
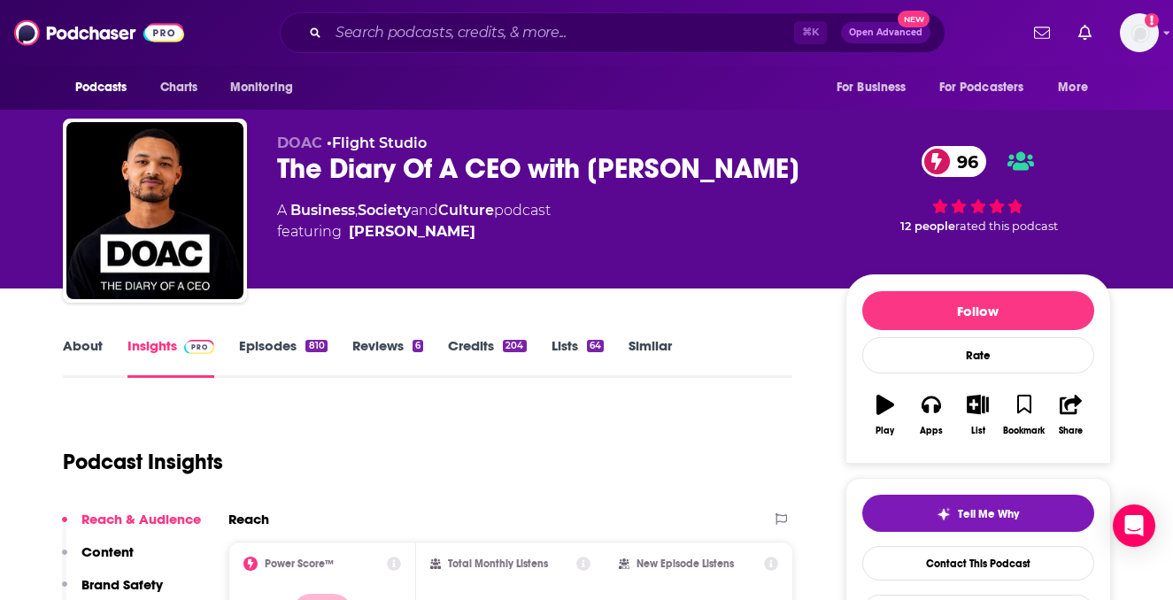
scroll to position [278, 0]
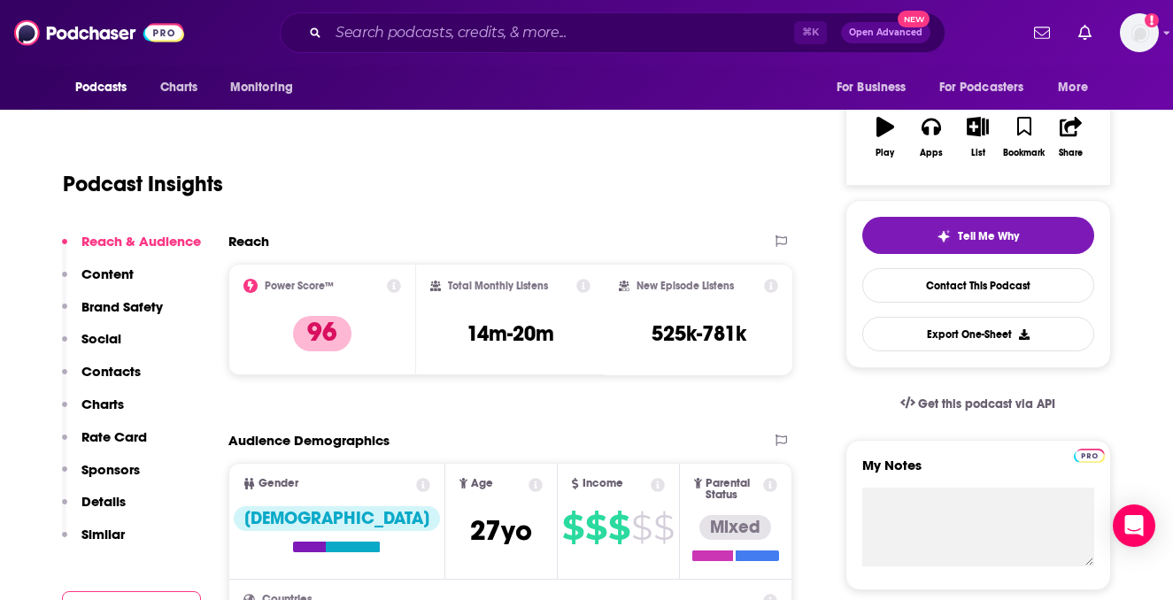
click at [559, 337] on div "Total Monthly Listens 14m-20m" at bounding box center [510, 319] width 160 height 81
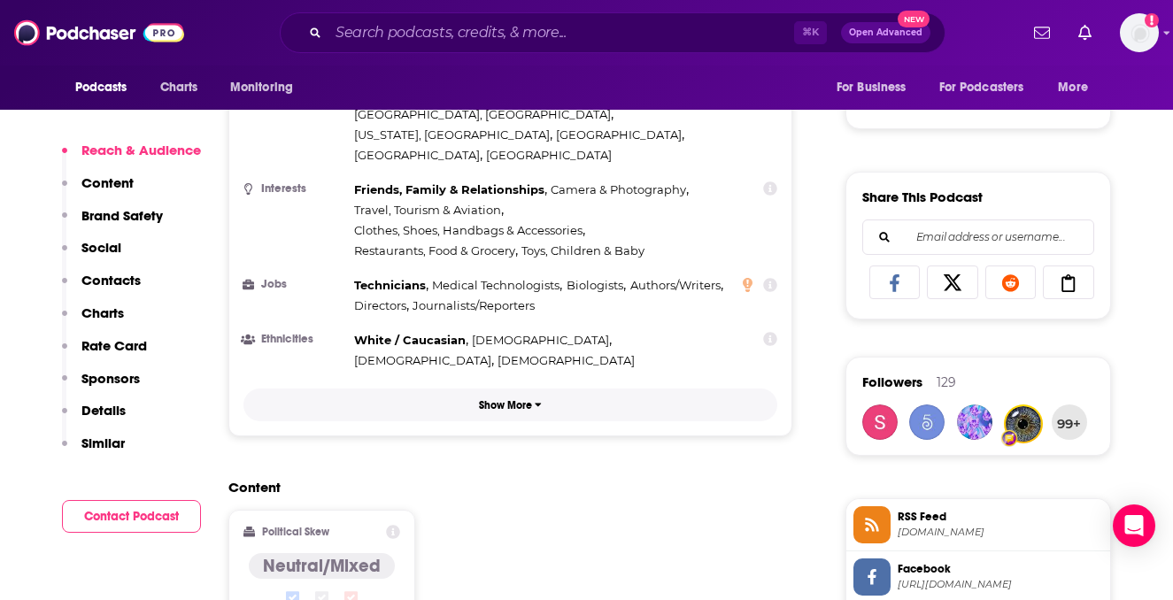
scroll to position [1002, 0]
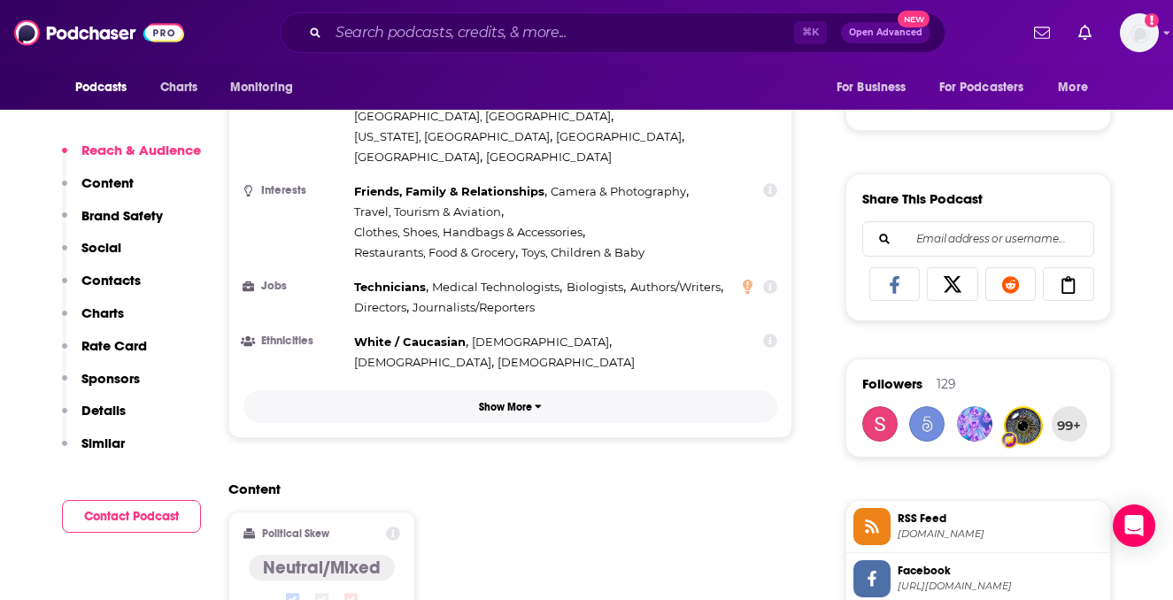
click at [493, 390] on button "Show More" at bounding box center [510, 406] width 535 height 33
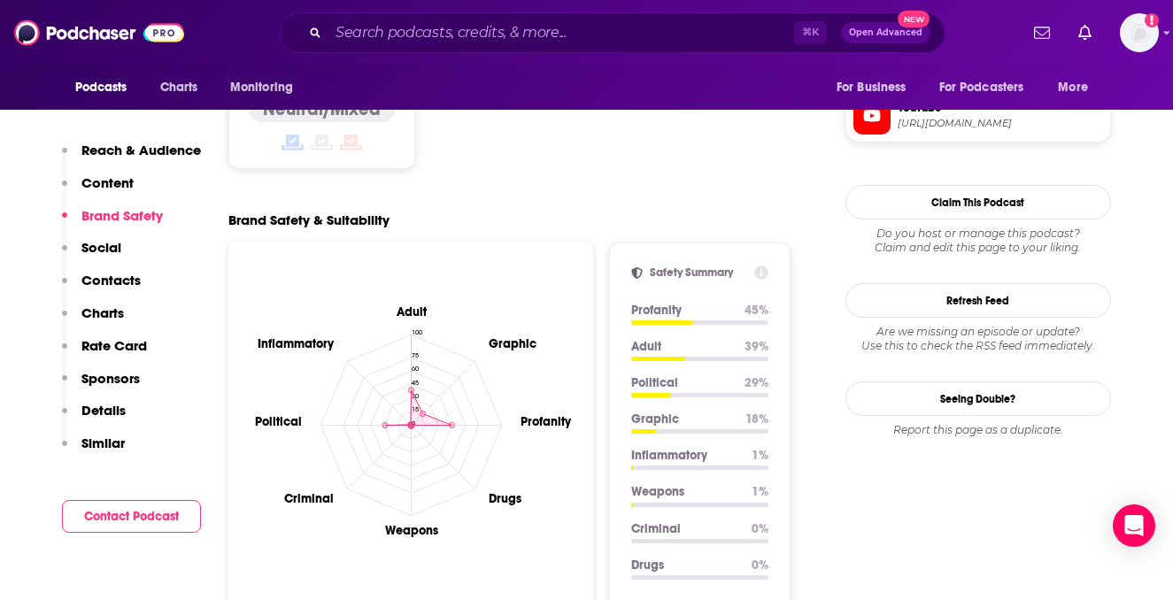
scroll to position [1532, 0]
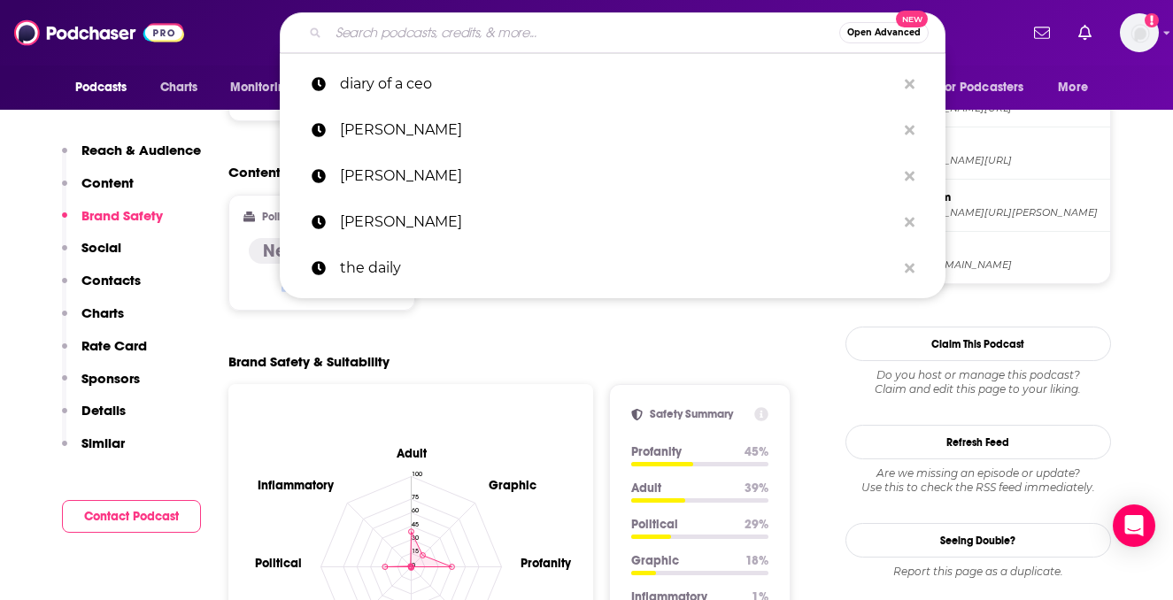
click at [468, 35] on input "Search podcasts, credits, & more..." at bounding box center [583, 33] width 511 height 28
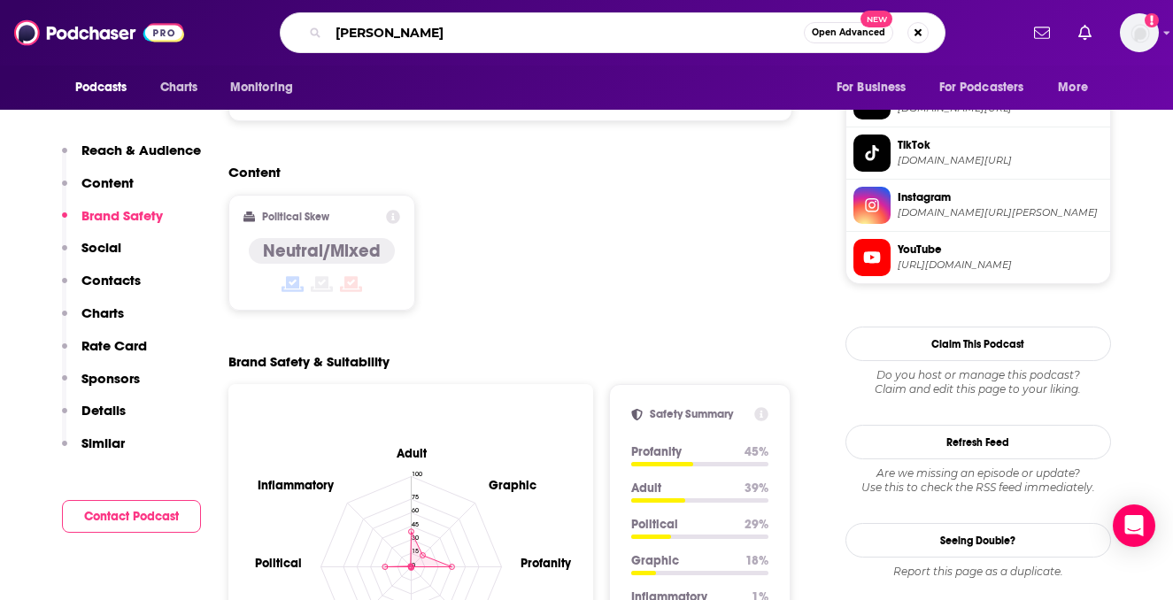
type input "[PERSON_NAME]"
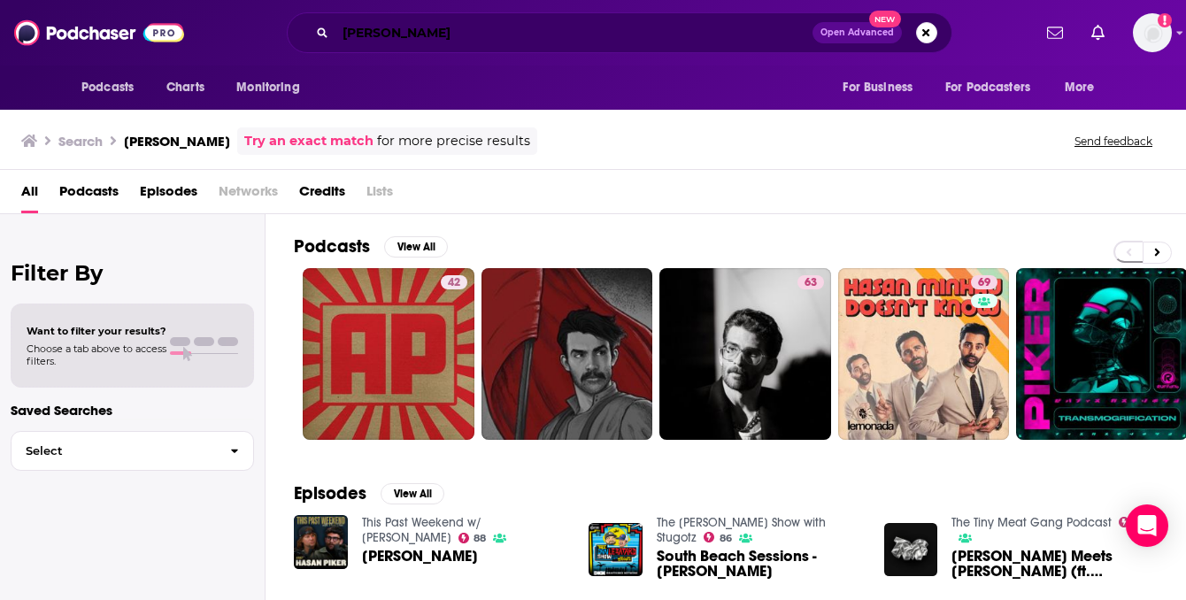
click at [425, 41] on input "[PERSON_NAME]" at bounding box center [574, 33] width 477 height 28
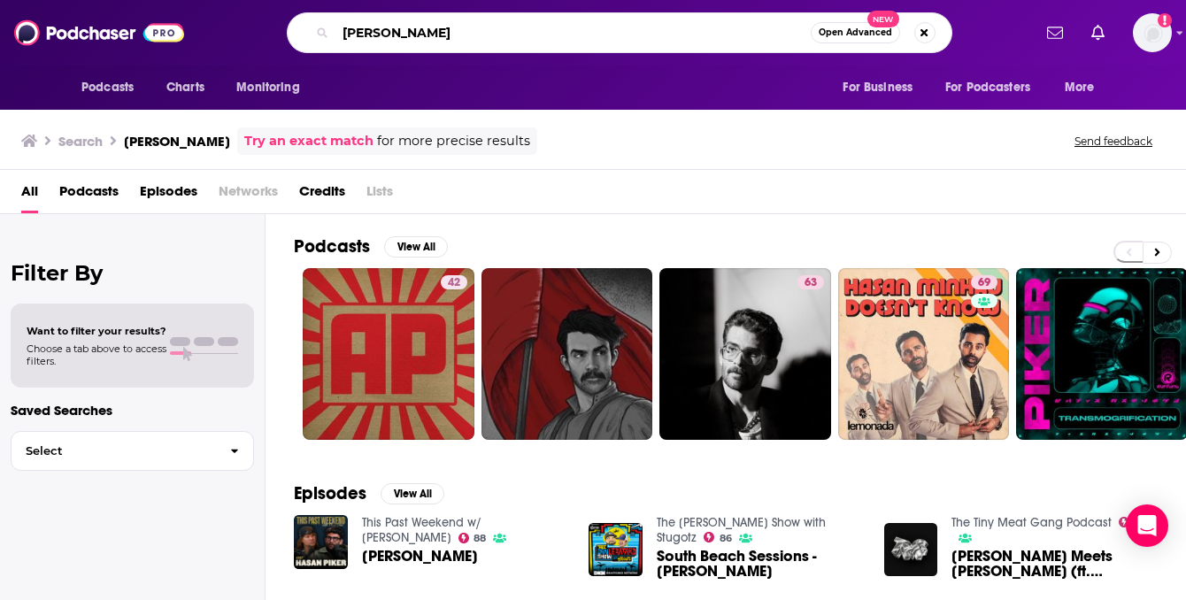
click at [425, 41] on input "[PERSON_NAME]" at bounding box center [573, 33] width 475 height 28
type input "fear&"
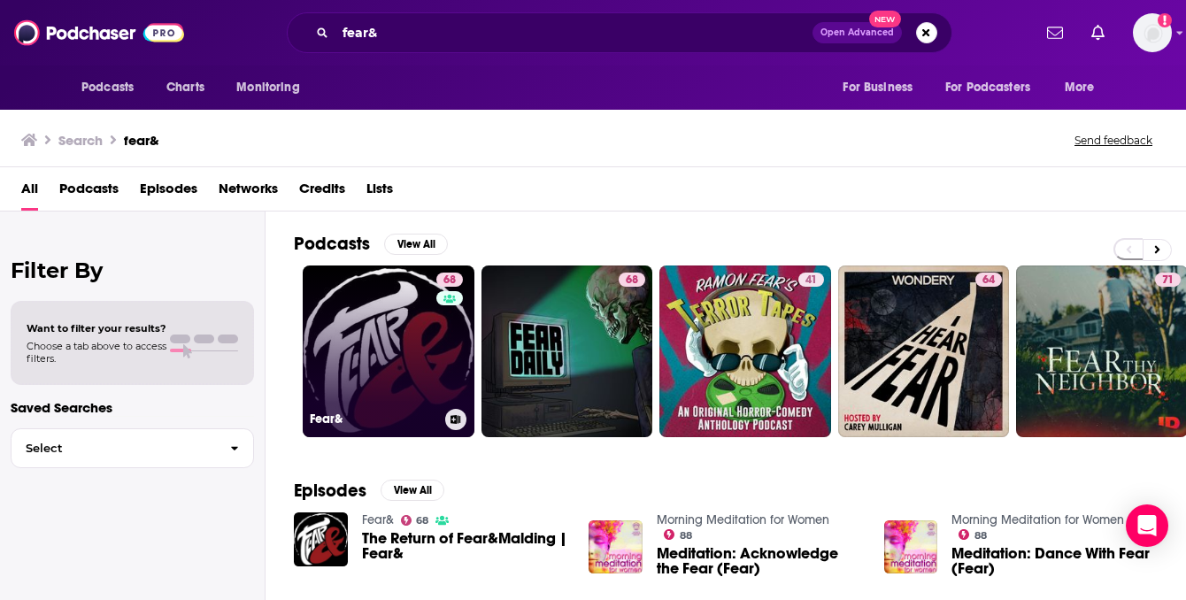
click at [428, 348] on link "68 Fear&" at bounding box center [389, 352] width 172 height 172
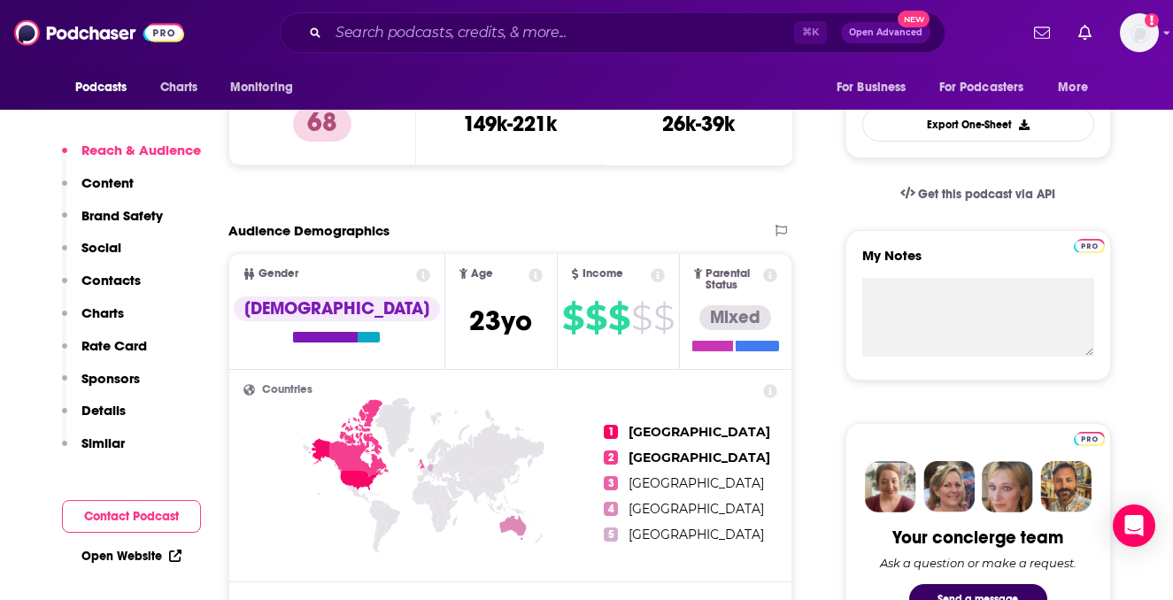
scroll to position [879, 0]
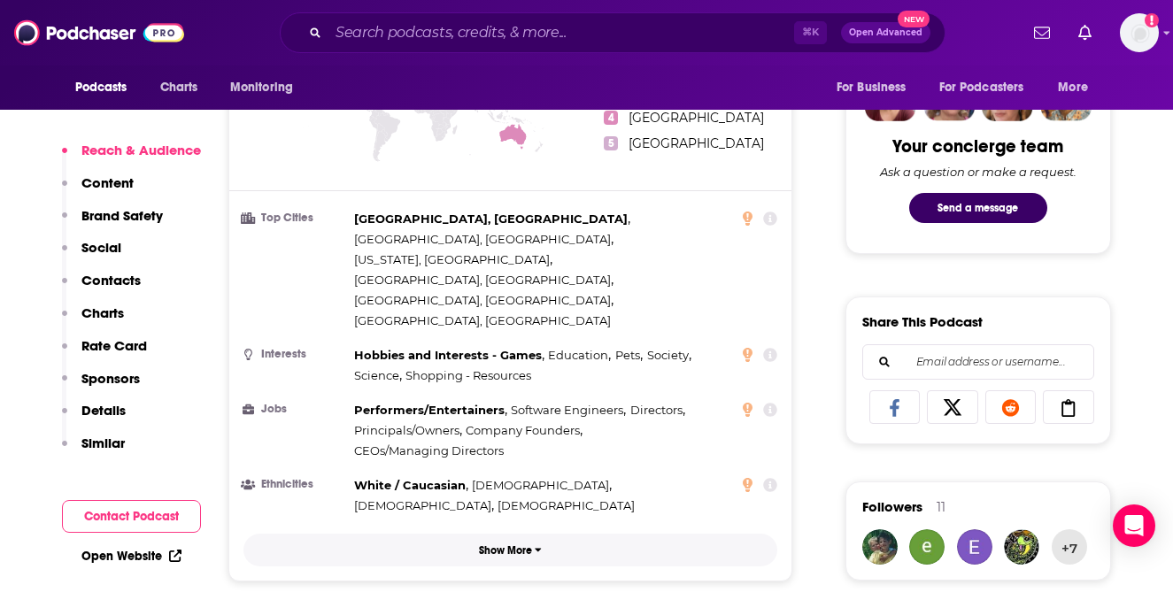
click at [592, 534] on button "Show More" at bounding box center [510, 550] width 535 height 33
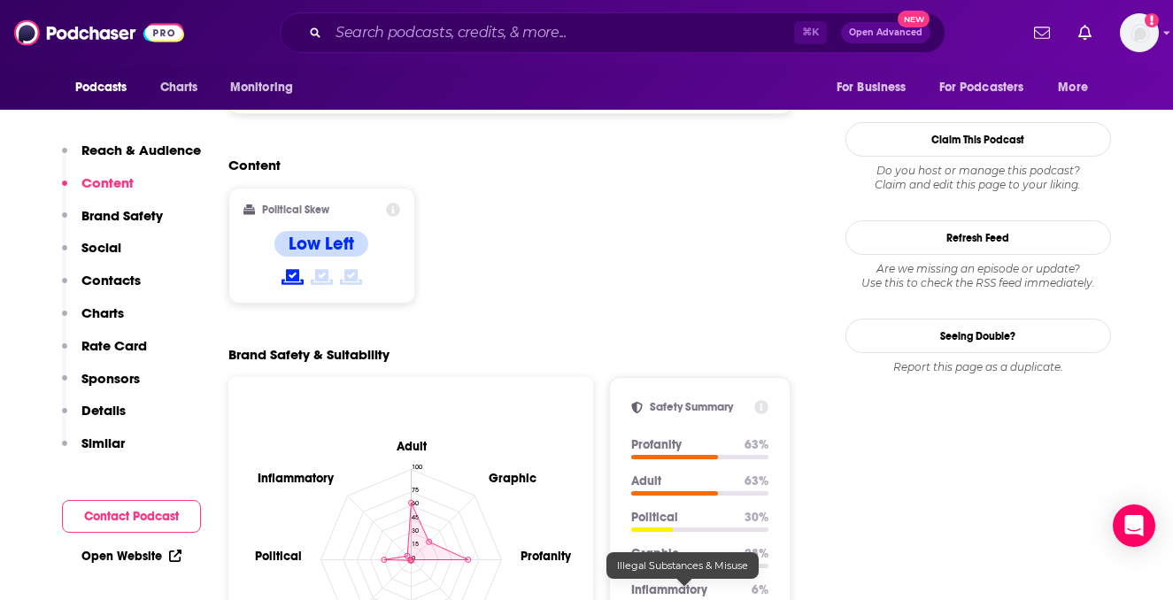
scroll to position [1731, 0]
